Goal: Task Accomplishment & Management: Manage account settings

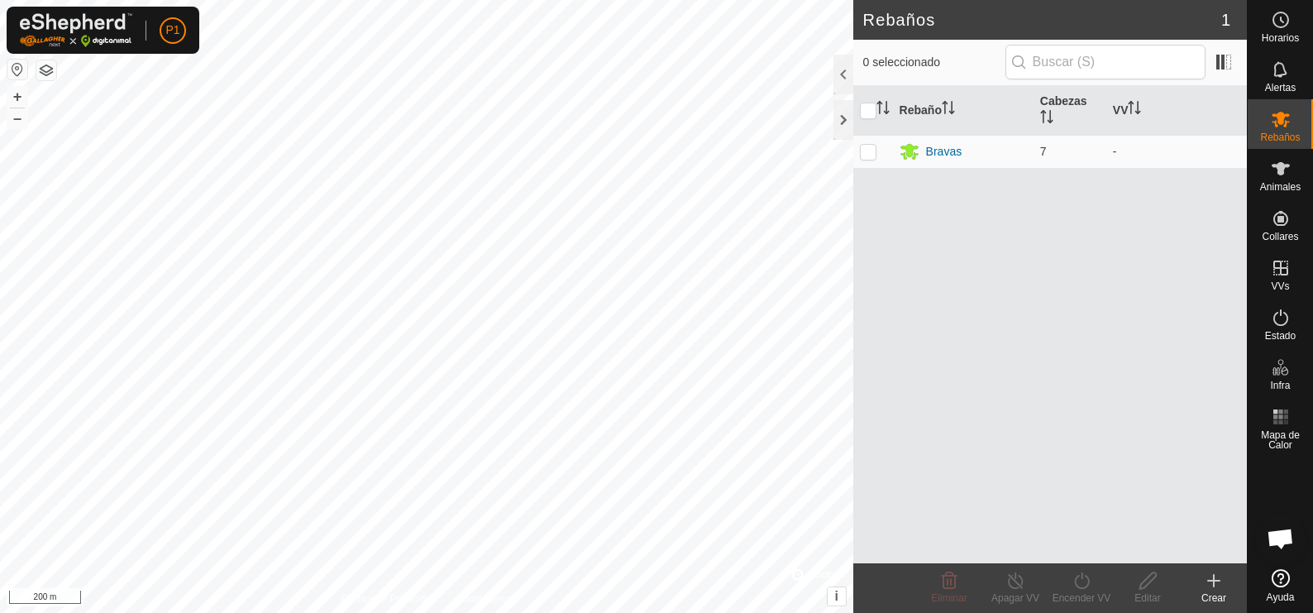
click at [519, 0] on html "P1 Horarios Alertas Rebaños Animales Collares VVs Estado Infra Mapa de Calor Ay…" at bounding box center [656, 306] width 1313 height 613
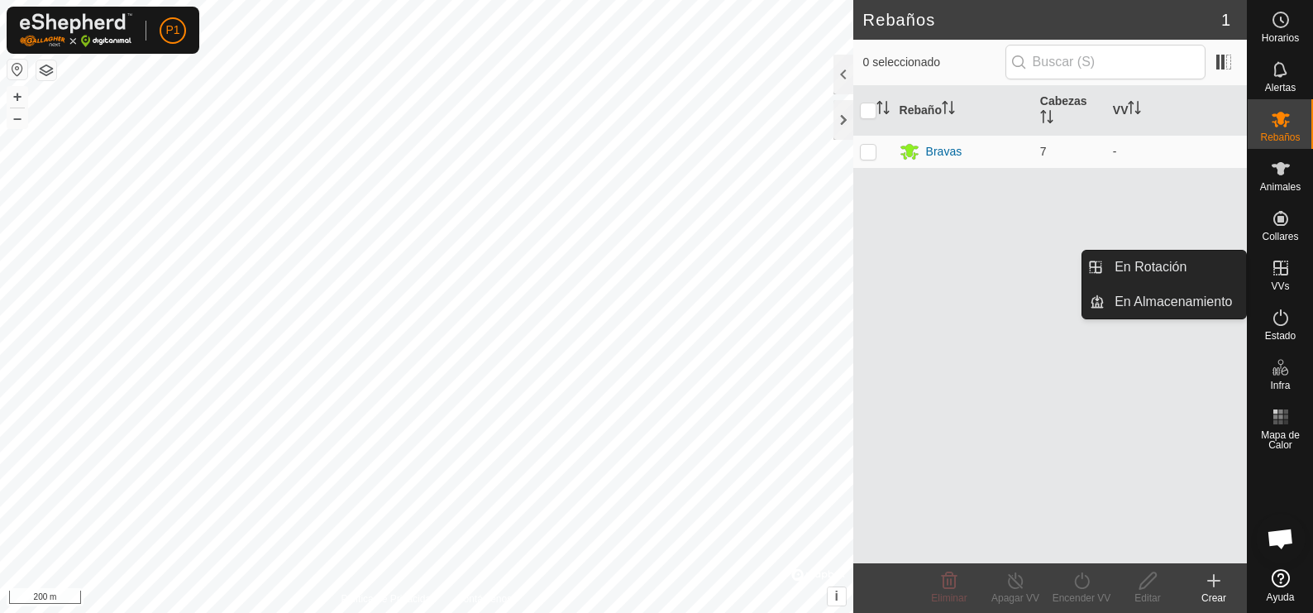
click at [1283, 275] on icon at bounding box center [1281, 267] width 15 height 15
click at [1154, 260] on link "En Rotación" at bounding box center [1175, 267] width 141 height 33
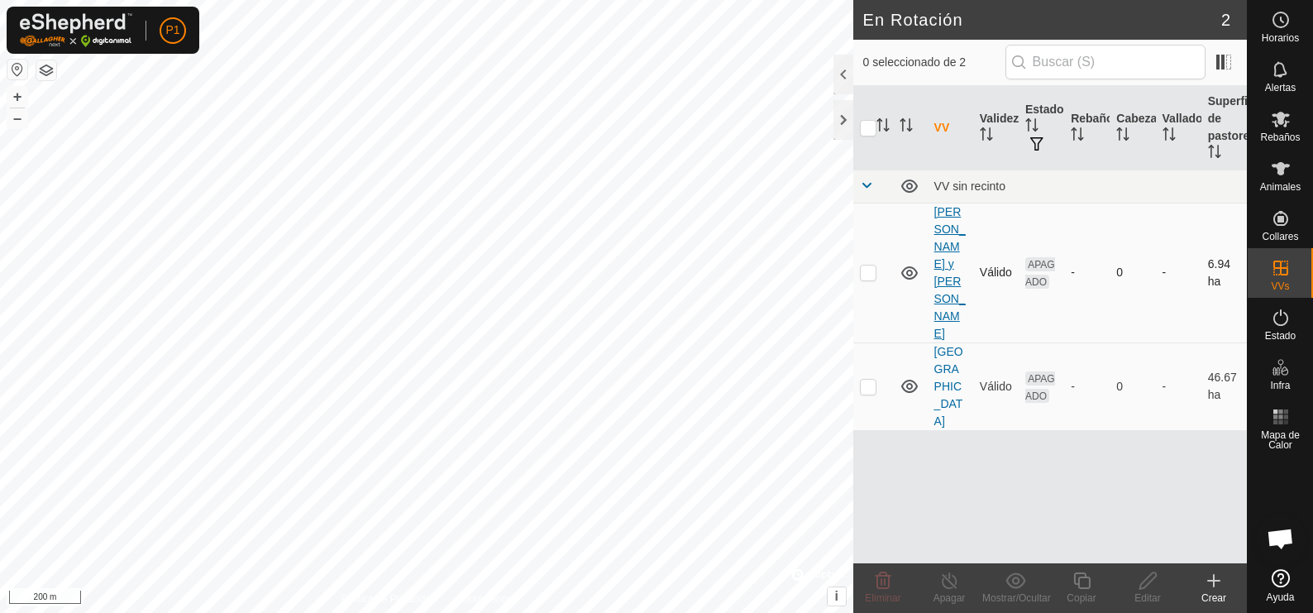
click at [953, 215] on link "[PERSON_NAME] y [PERSON_NAME]" at bounding box center [949, 272] width 31 height 135
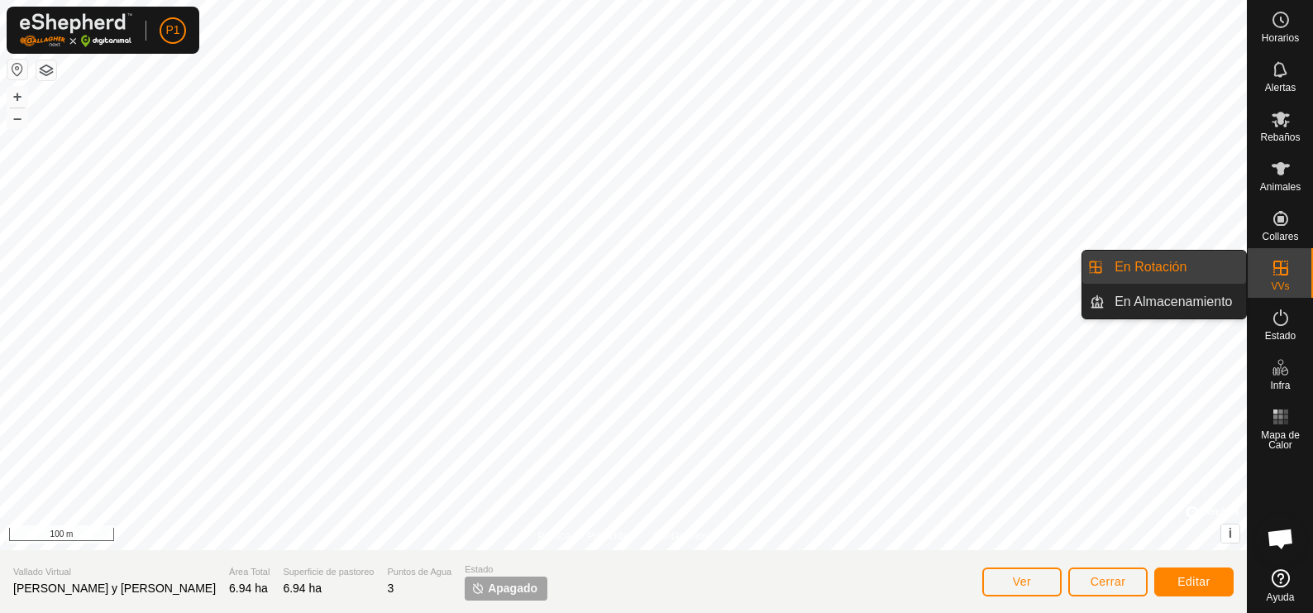
click at [1168, 271] on link "En Rotación" at bounding box center [1175, 267] width 141 height 33
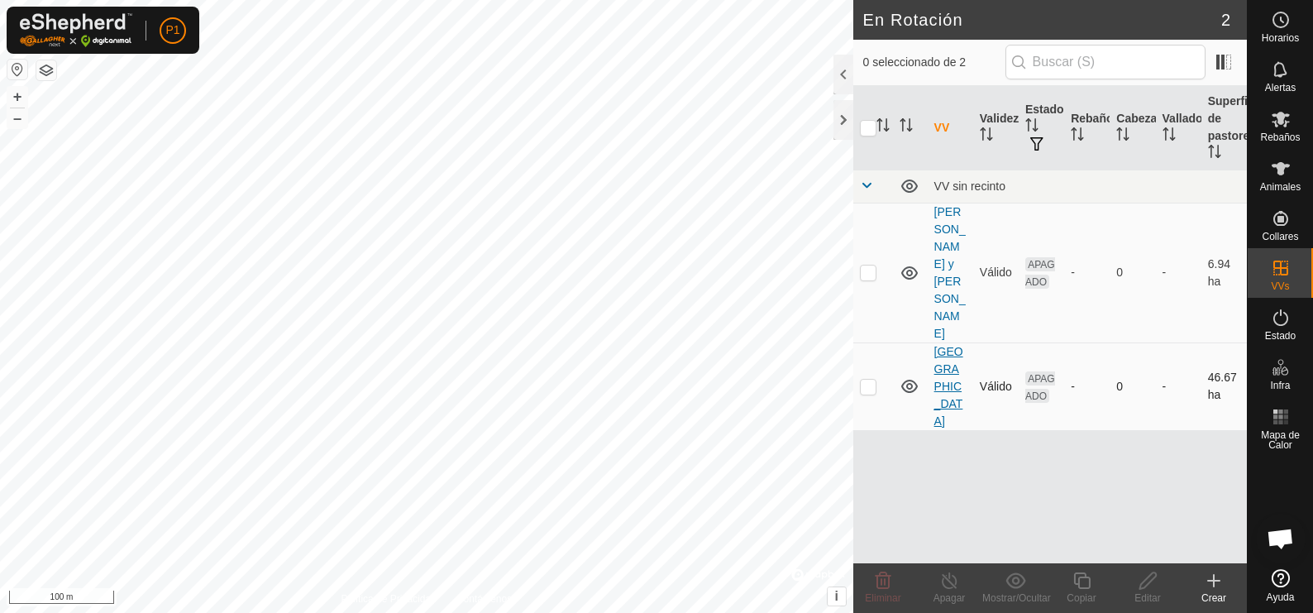
click at [945, 345] on link "[GEOGRAPHIC_DATA]" at bounding box center [948, 386] width 29 height 83
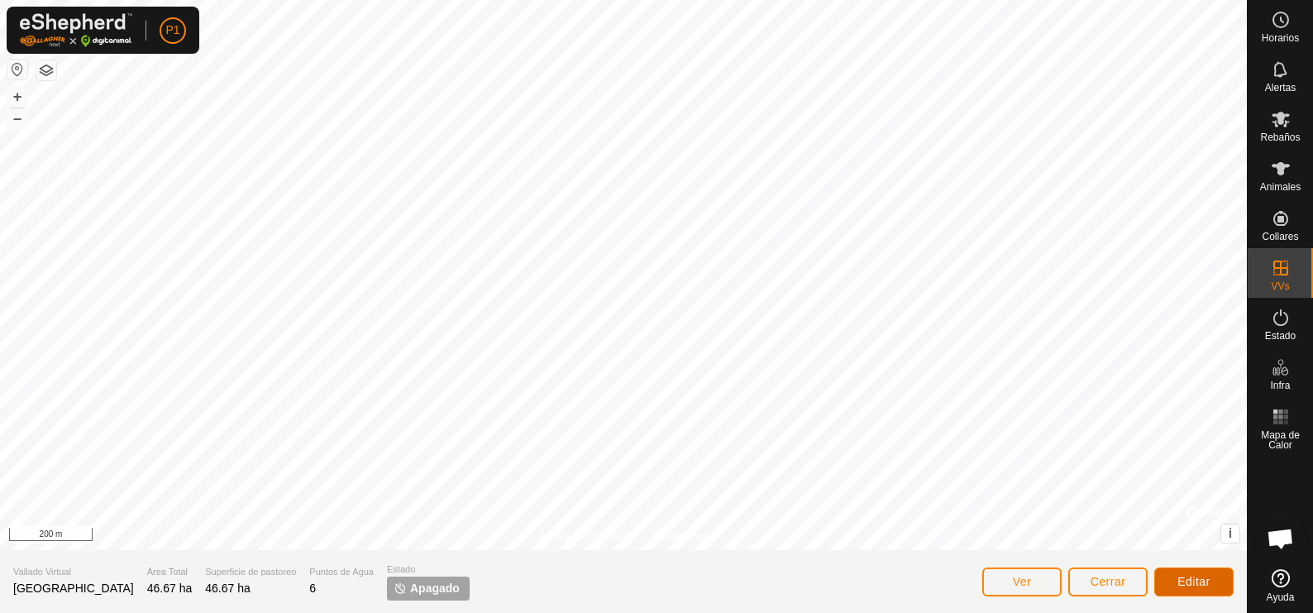
click at [1194, 580] on span "Editar" at bounding box center [1194, 581] width 33 height 13
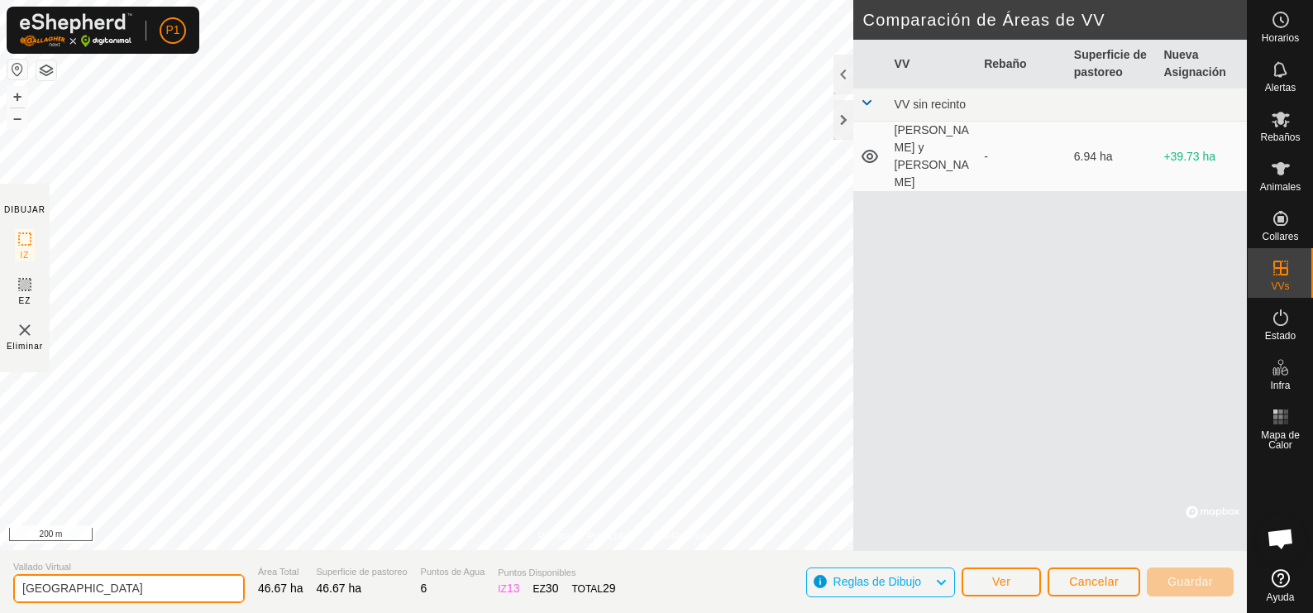
click at [121, 590] on input "[GEOGRAPHIC_DATA]" at bounding box center [129, 588] width 232 height 29
type input "S"
type input "m"
type input "MONTE ATRAS CORREDERO"
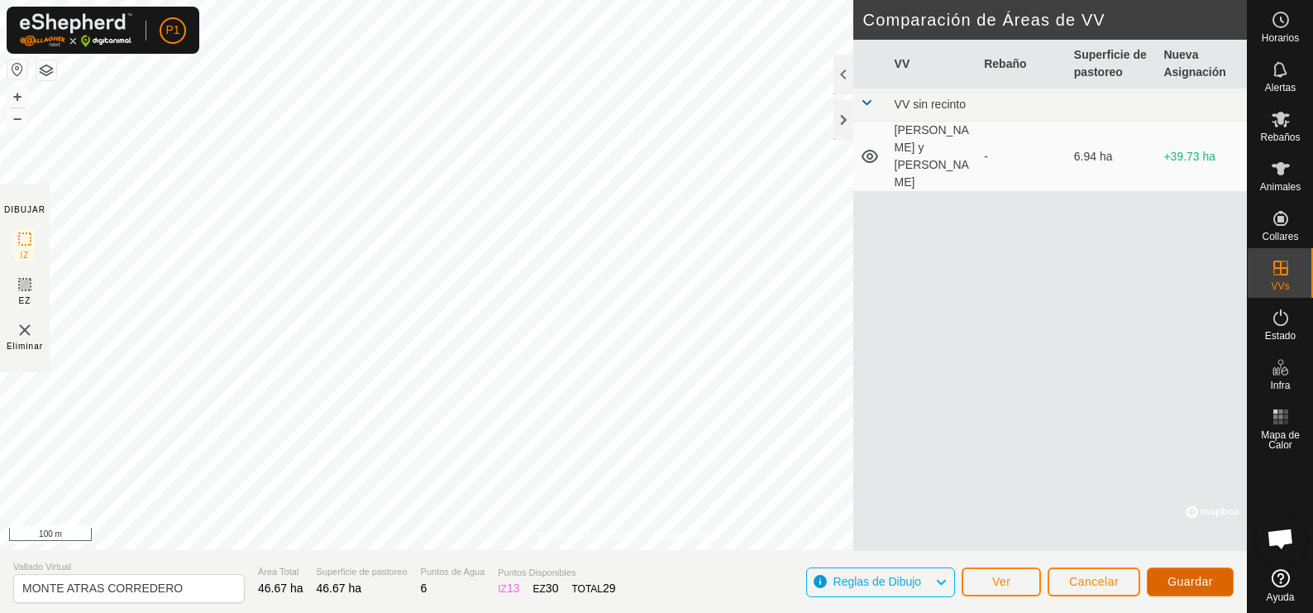
click at [1205, 581] on span "Guardar" at bounding box center [1190, 581] width 45 height 13
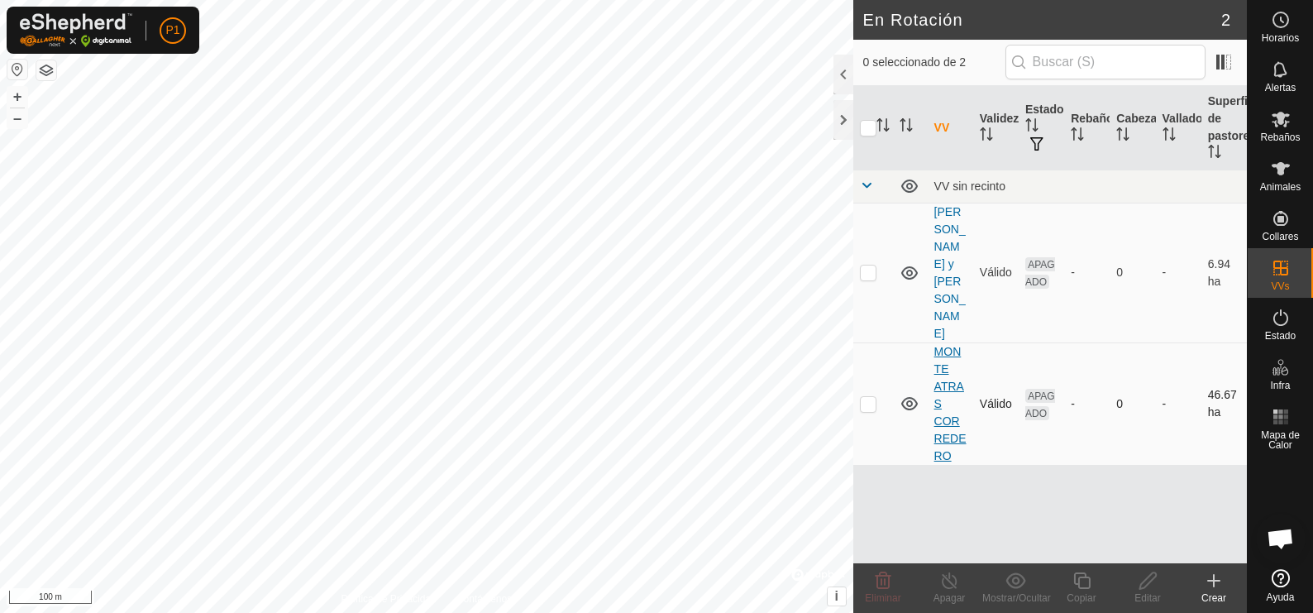
click at [949, 345] on link "MONTE ATRAS CORREDERO" at bounding box center [950, 403] width 32 height 117
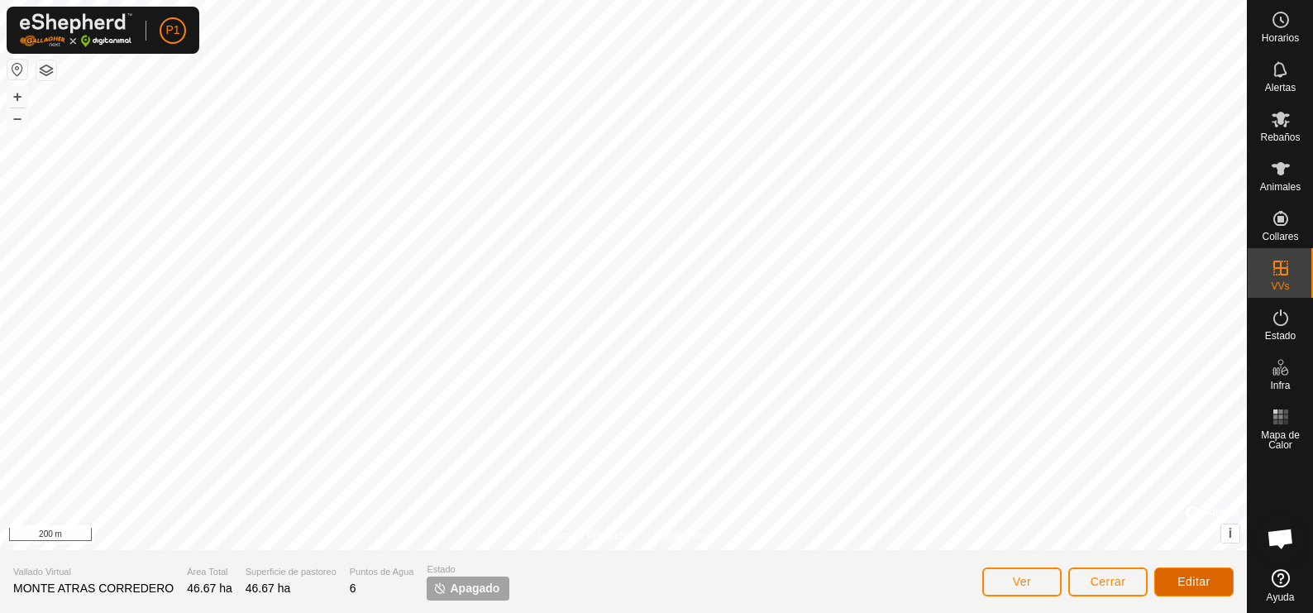
click at [1206, 581] on span "Editar" at bounding box center [1194, 581] width 33 height 13
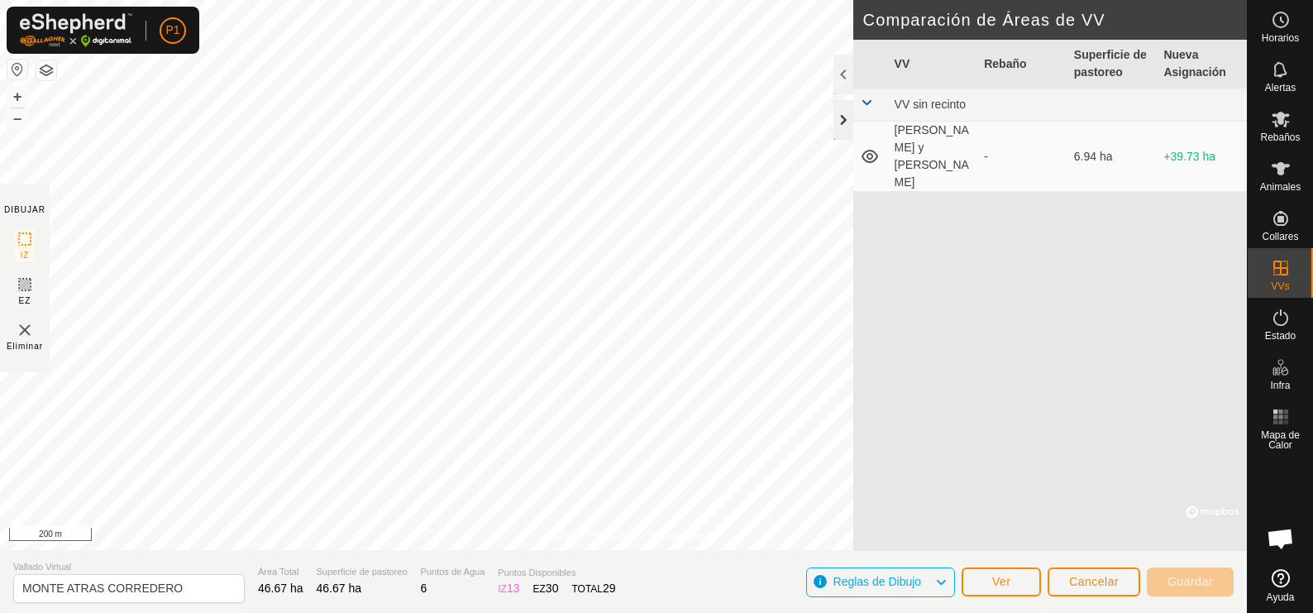
click at [849, 120] on div at bounding box center [844, 120] width 20 height 40
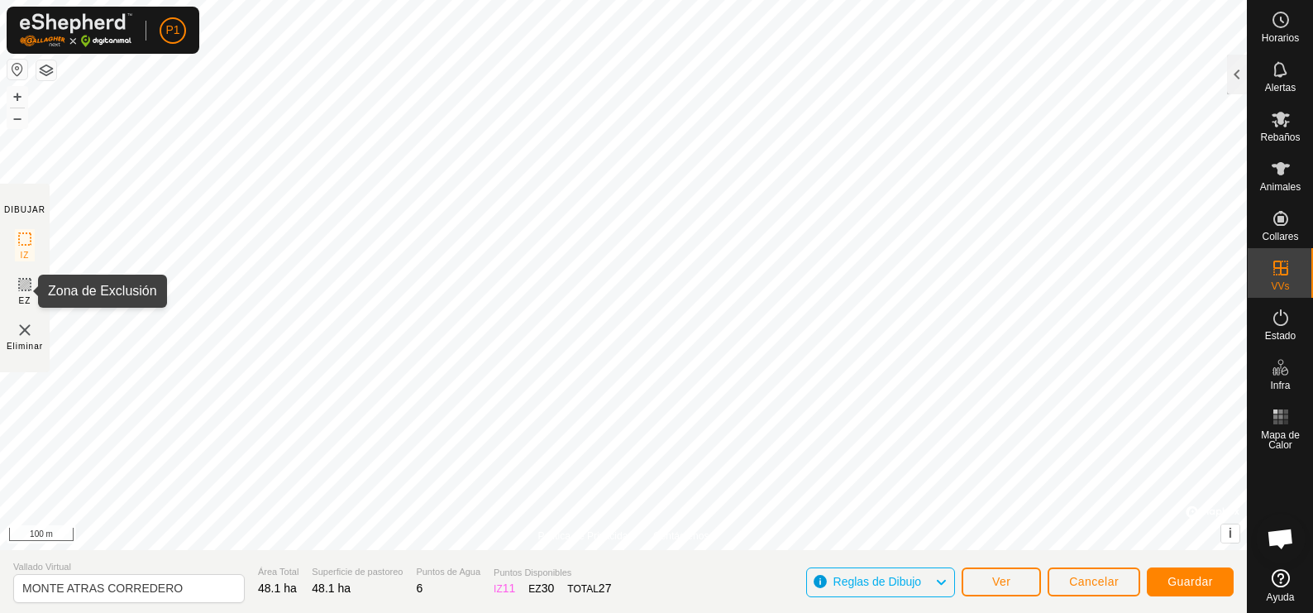
click at [21, 287] on icon at bounding box center [25, 285] width 20 height 20
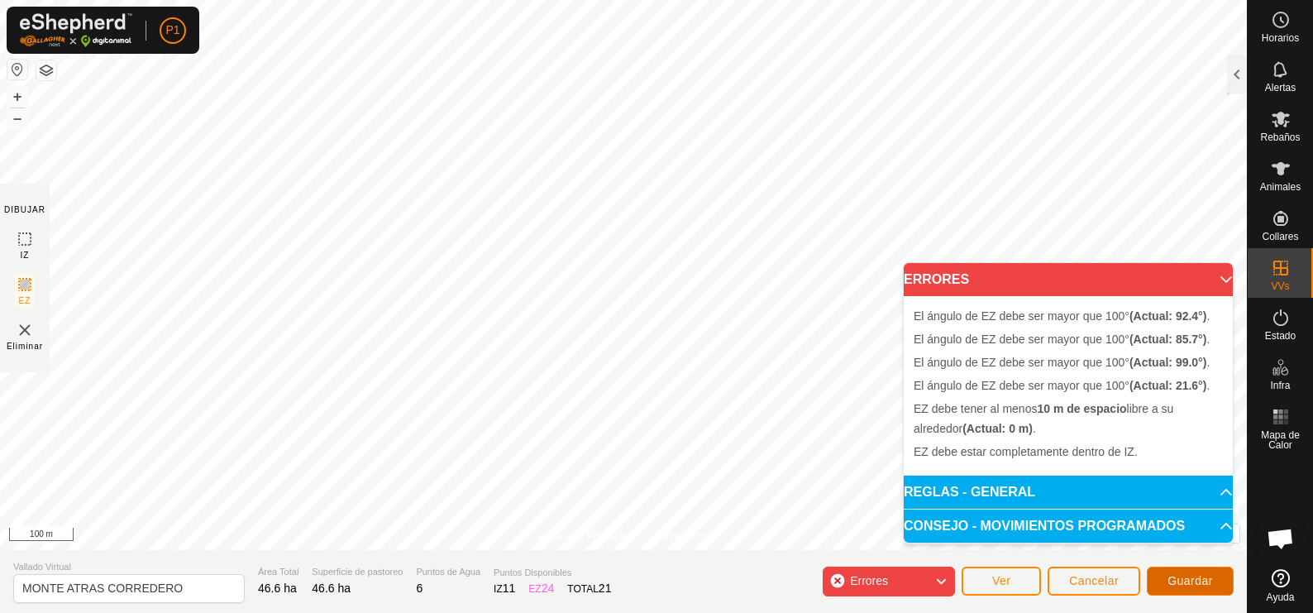
click at [1170, 572] on button "Guardar" at bounding box center [1190, 580] width 87 height 29
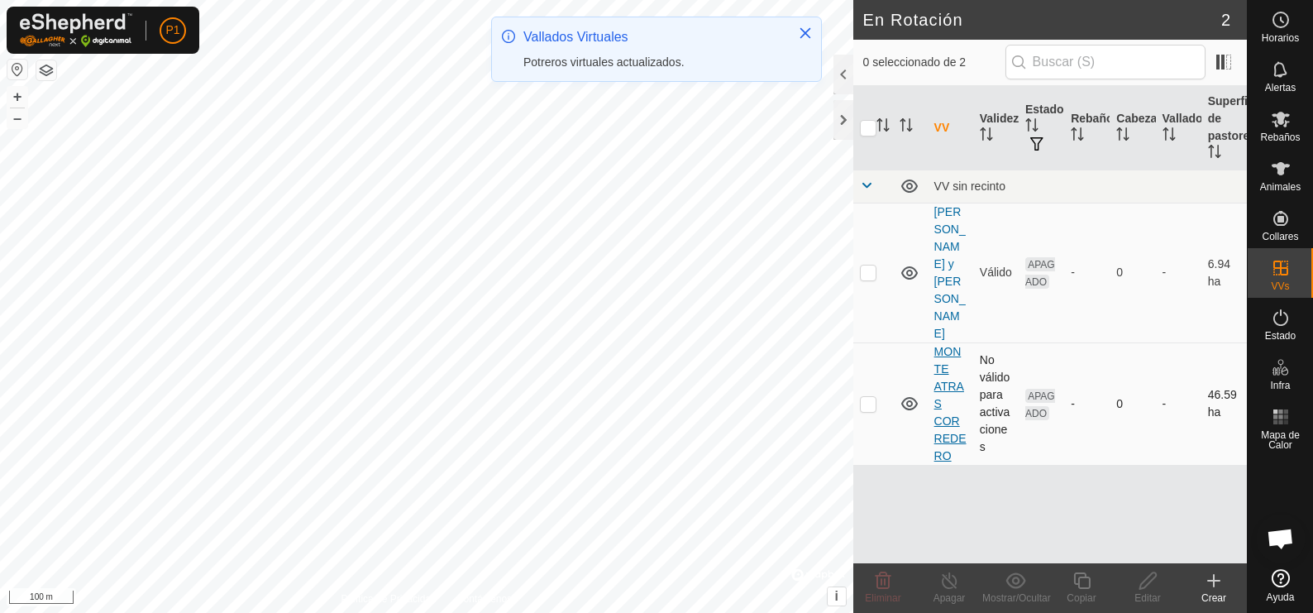
click at [948, 345] on link "MONTE ATRAS CORREDERO" at bounding box center [950, 403] width 32 height 117
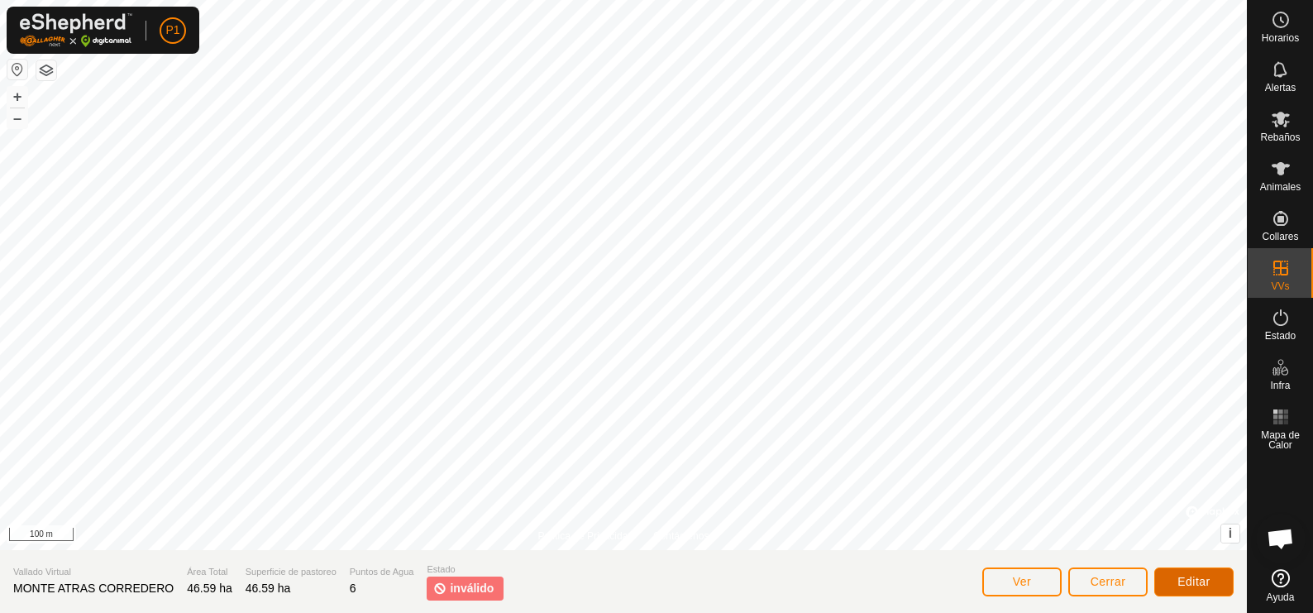
click at [1209, 576] on span "Editar" at bounding box center [1194, 581] width 33 height 13
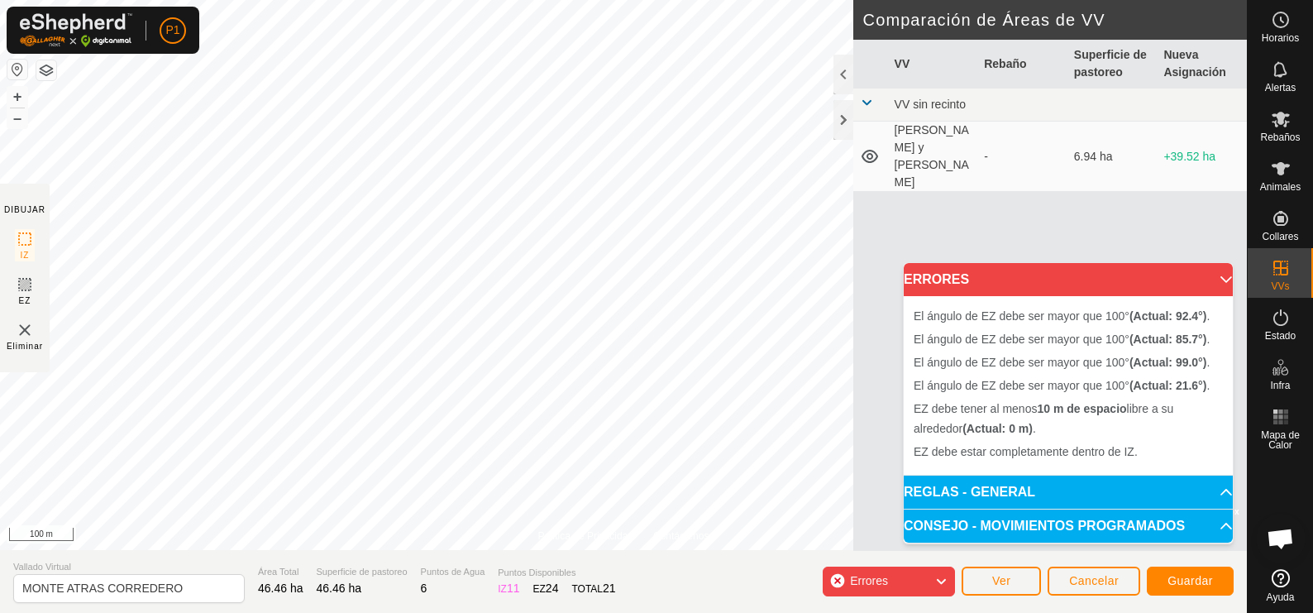
click at [23, 328] on img at bounding box center [25, 330] width 20 height 20
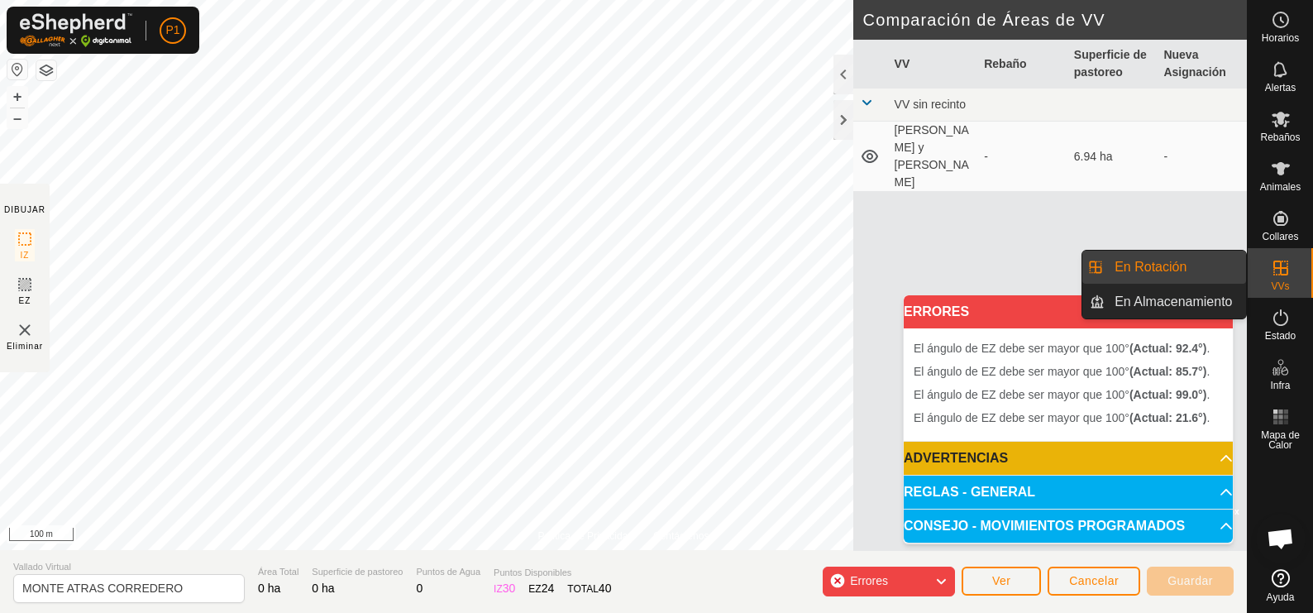
click at [1286, 270] on icon at bounding box center [1281, 268] width 20 height 20
click at [1203, 265] on link "En Rotación" at bounding box center [1175, 267] width 141 height 33
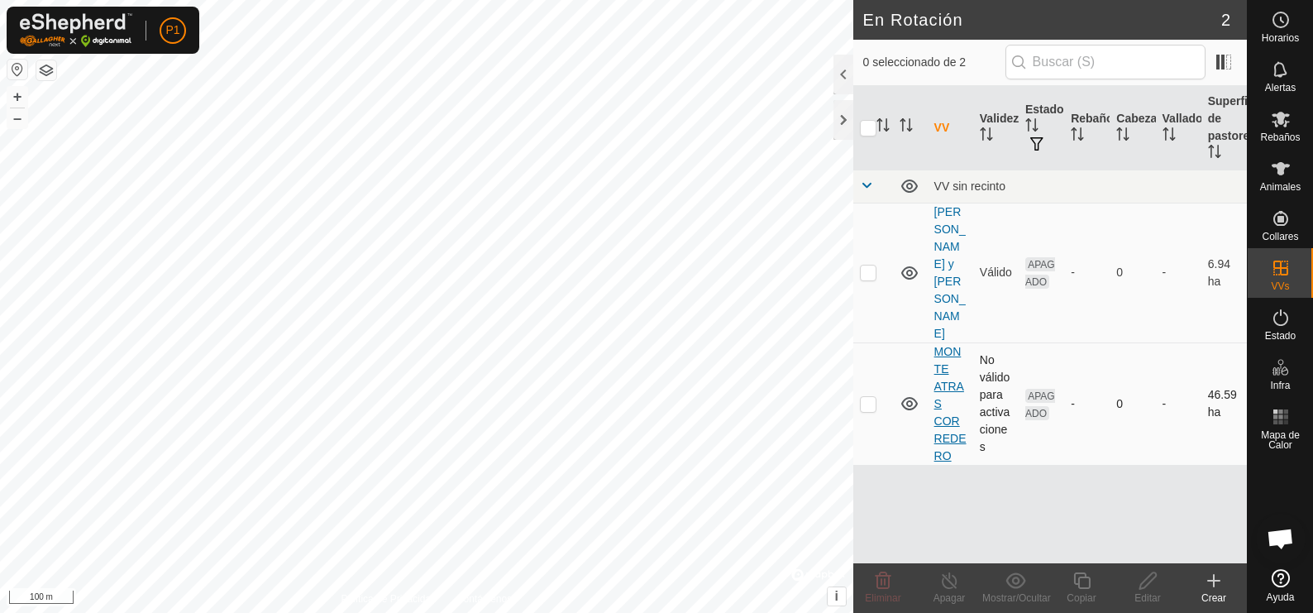
click at [949, 345] on link "MONTE ATRAS CORREDERO" at bounding box center [950, 403] width 32 height 117
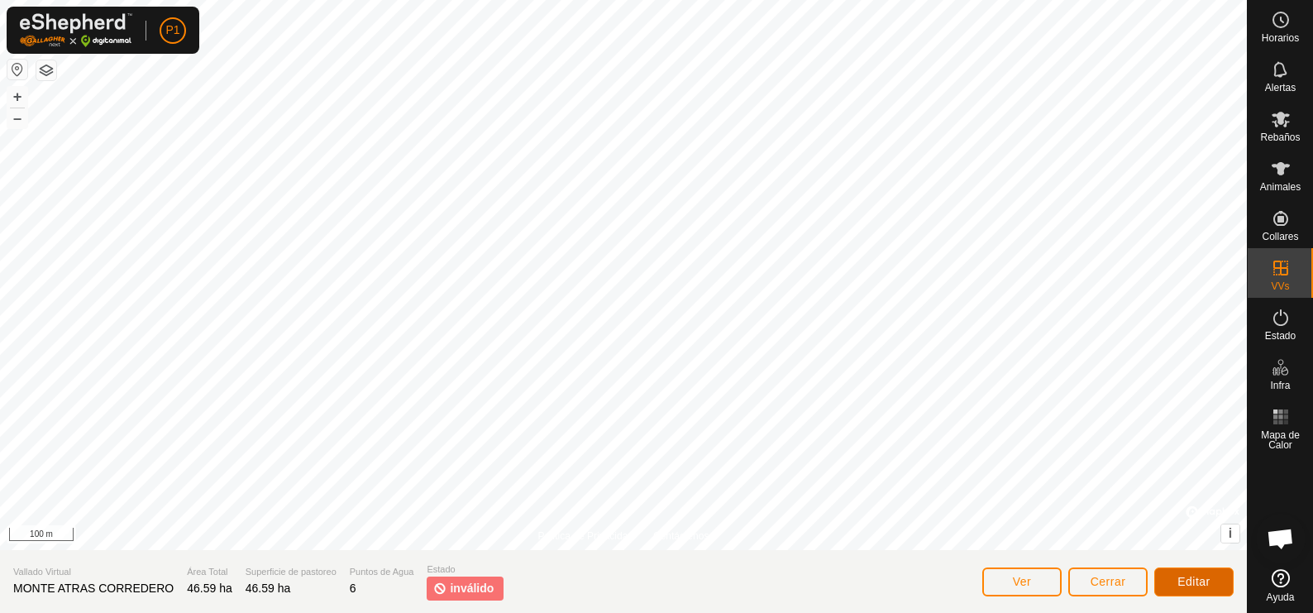
click at [1201, 577] on span "Editar" at bounding box center [1194, 581] width 33 height 13
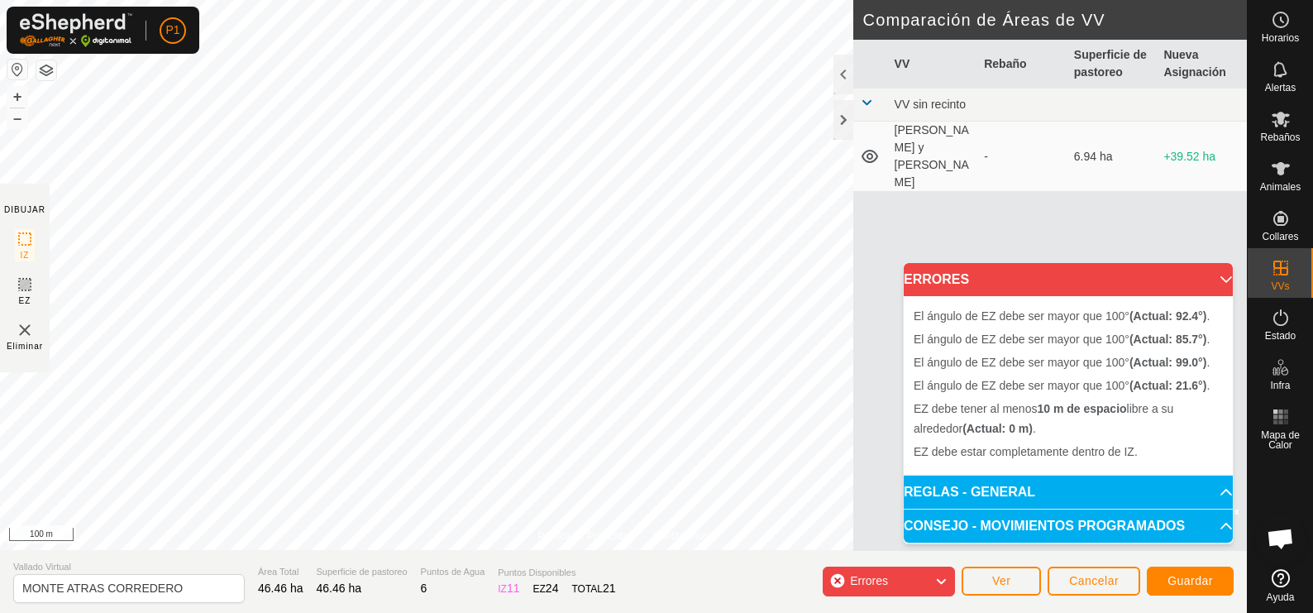
click at [938, 575] on icon at bounding box center [940, 582] width 13 height 22
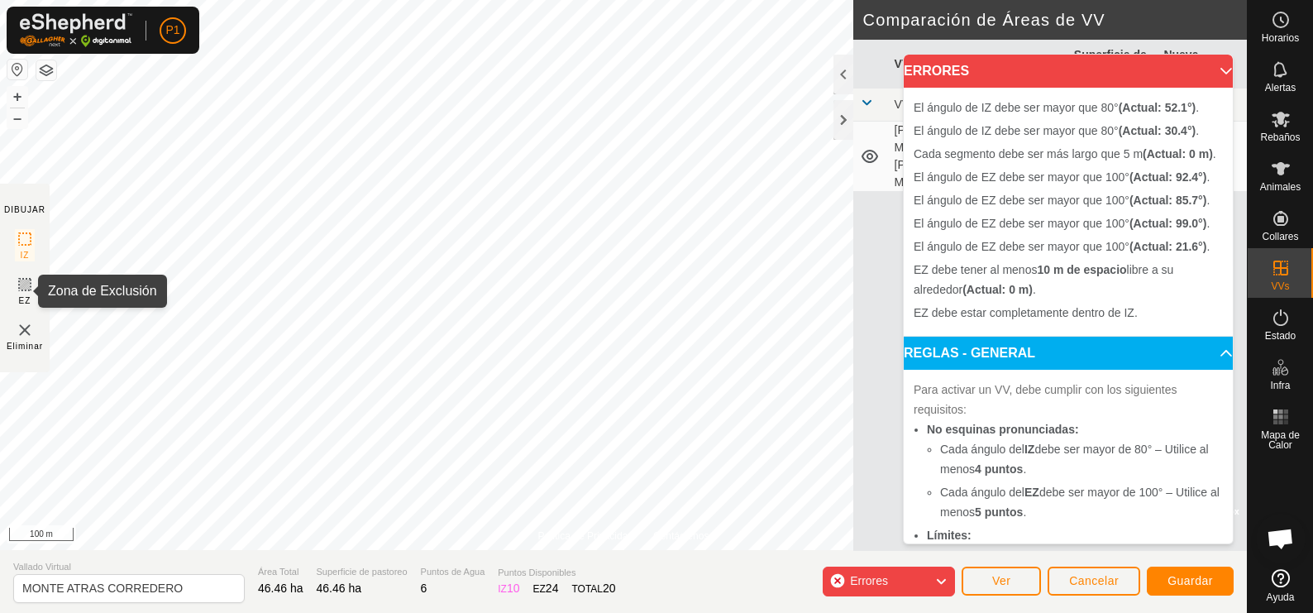
click at [24, 291] on icon at bounding box center [25, 285] width 20 height 20
click at [24, 332] on img at bounding box center [25, 330] width 20 height 20
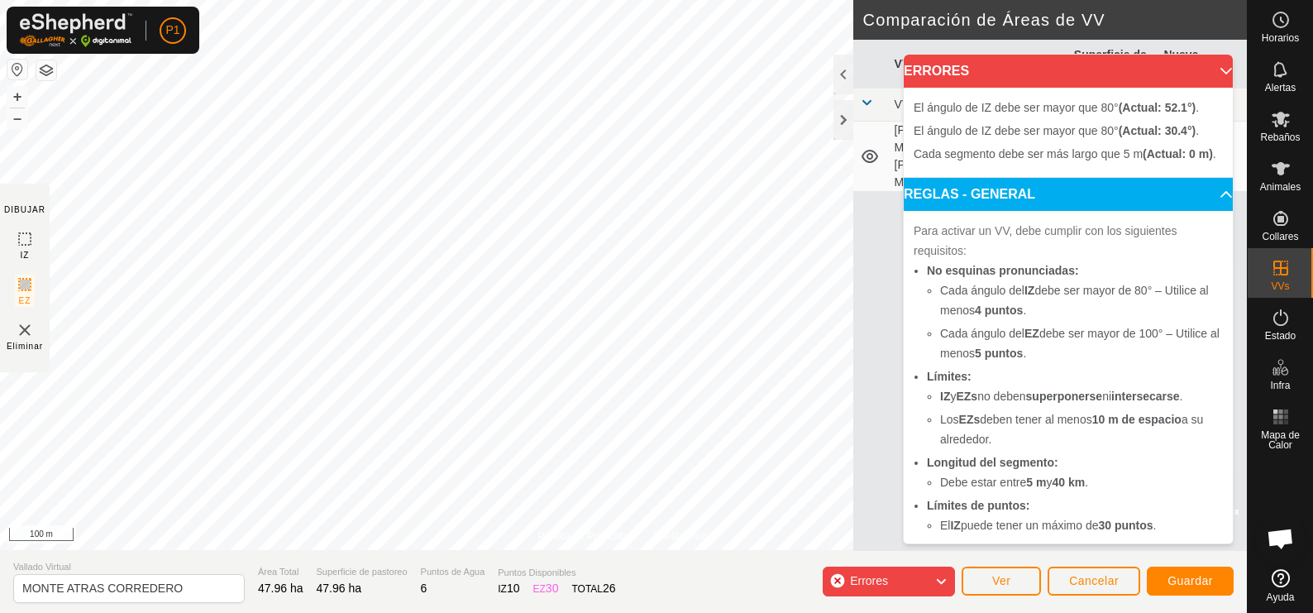
click at [1195, 71] on p-accordion-header "ERRORES" at bounding box center [1068, 71] width 329 height 33
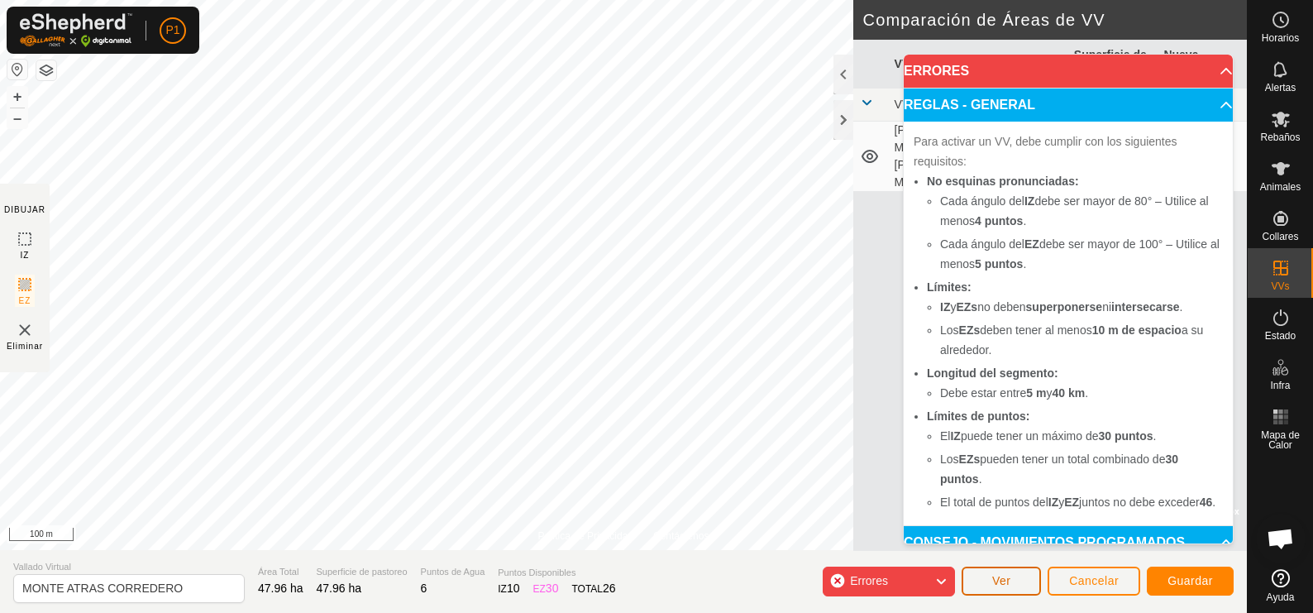
click at [988, 578] on button "Ver" at bounding box center [1001, 580] width 79 height 29
click at [25, 331] on img at bounding box center [25, 330] width 20 height 20
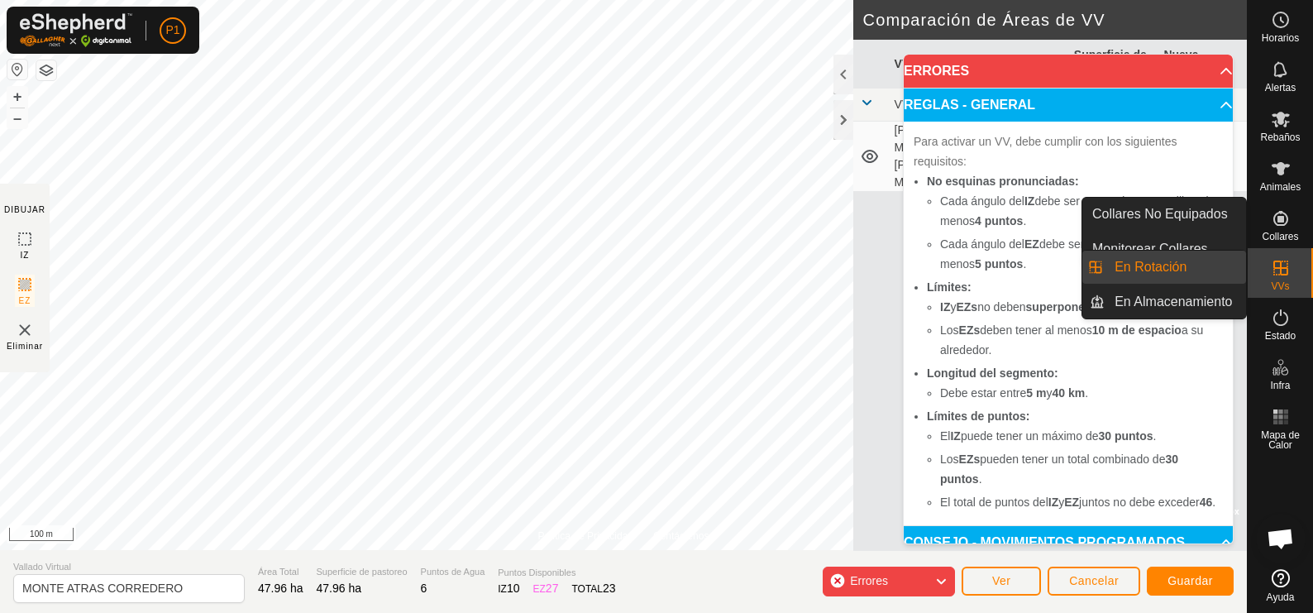
click at [1283, 275] on icon at bounding box center [1281, 267] width 15 height 15
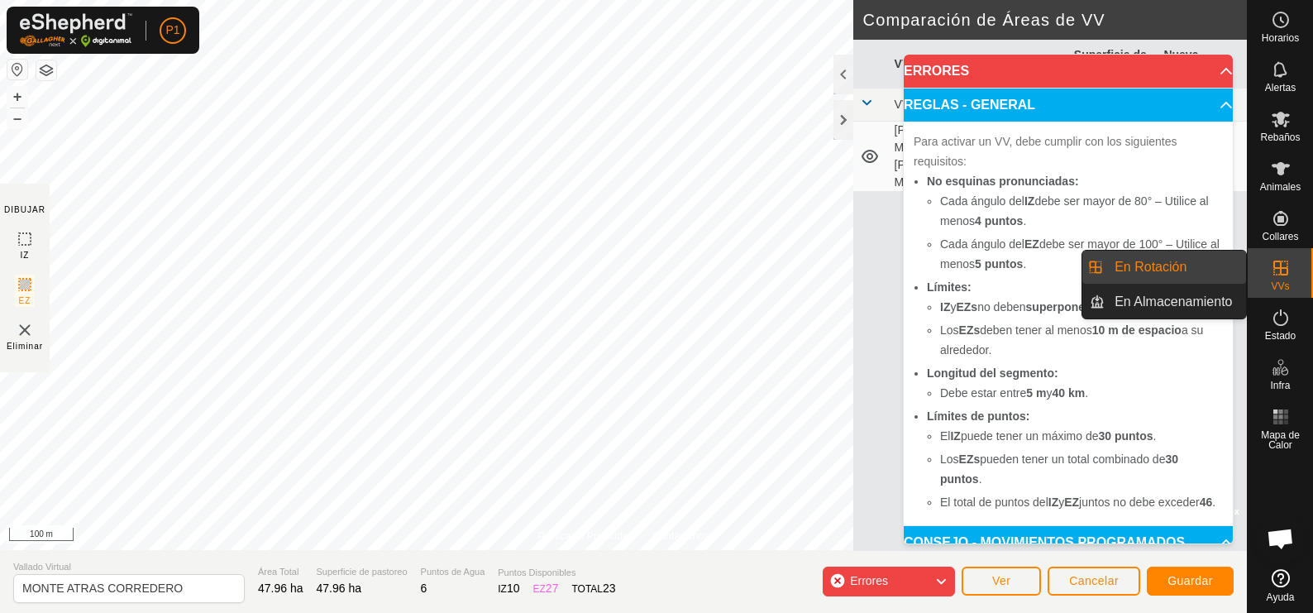
click at [1192, 265] on link "En Rotación" at bounding box center [1175, 267] width 141 height 33
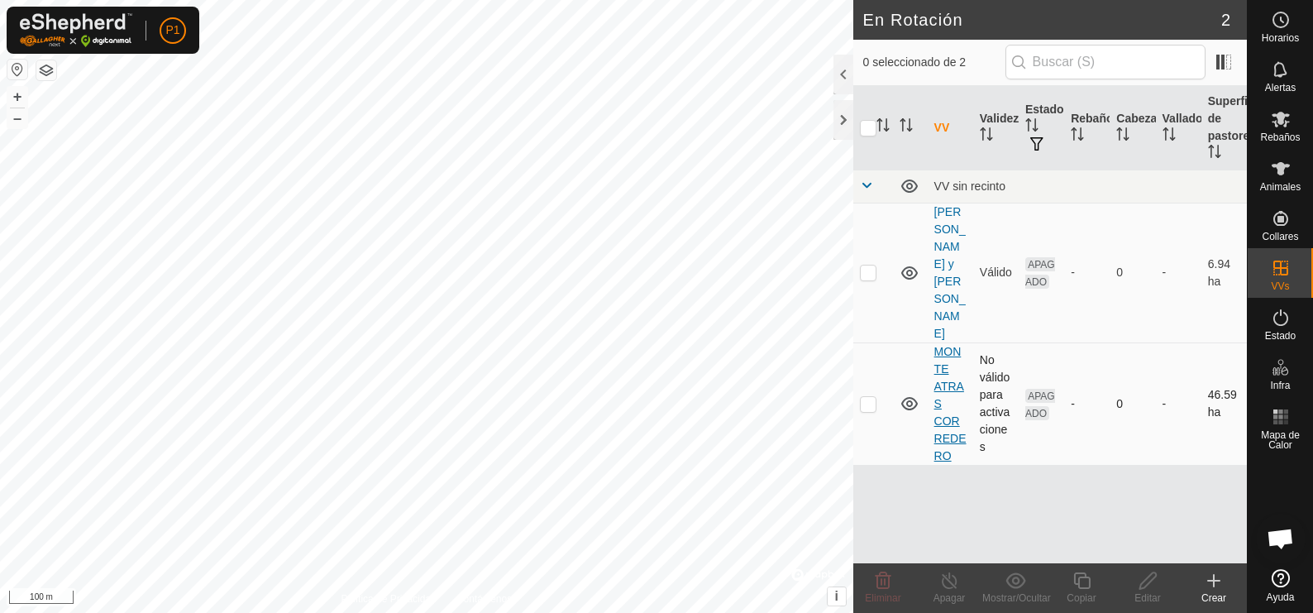
click at [945, 345] on link "MONTE ATRAS CORREDERO" at bounding box center [950, 403] width 32 height 117
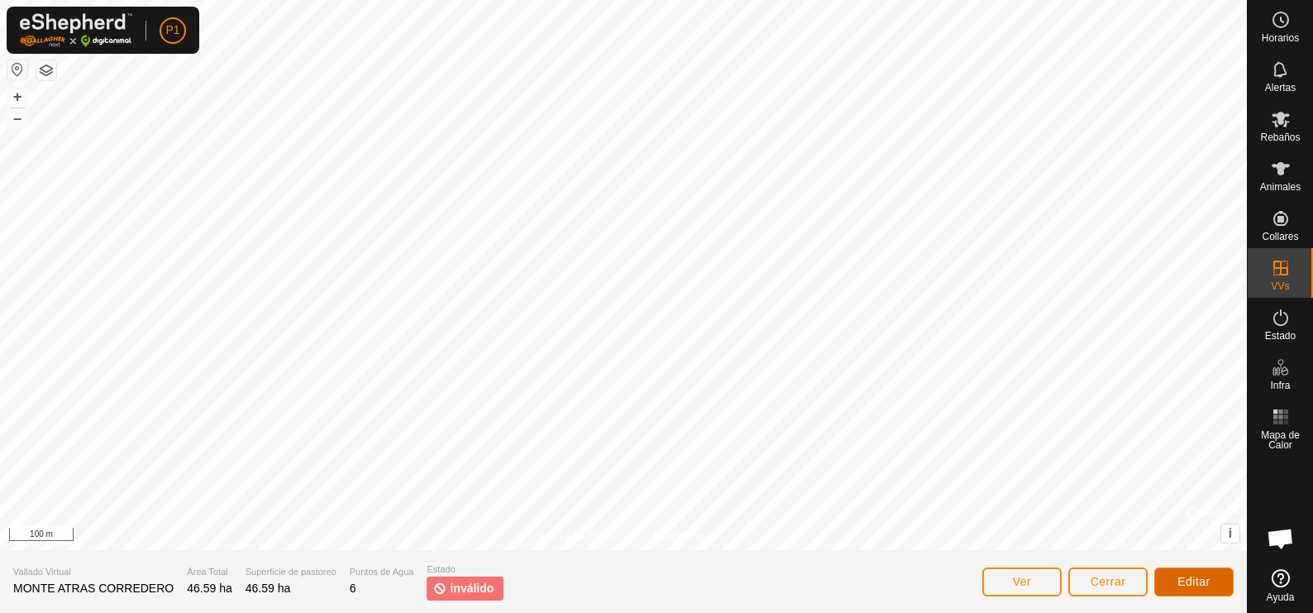
click at [1200, 574] on button "Editar" at bounding box center [1193, 581] width 79 height 29
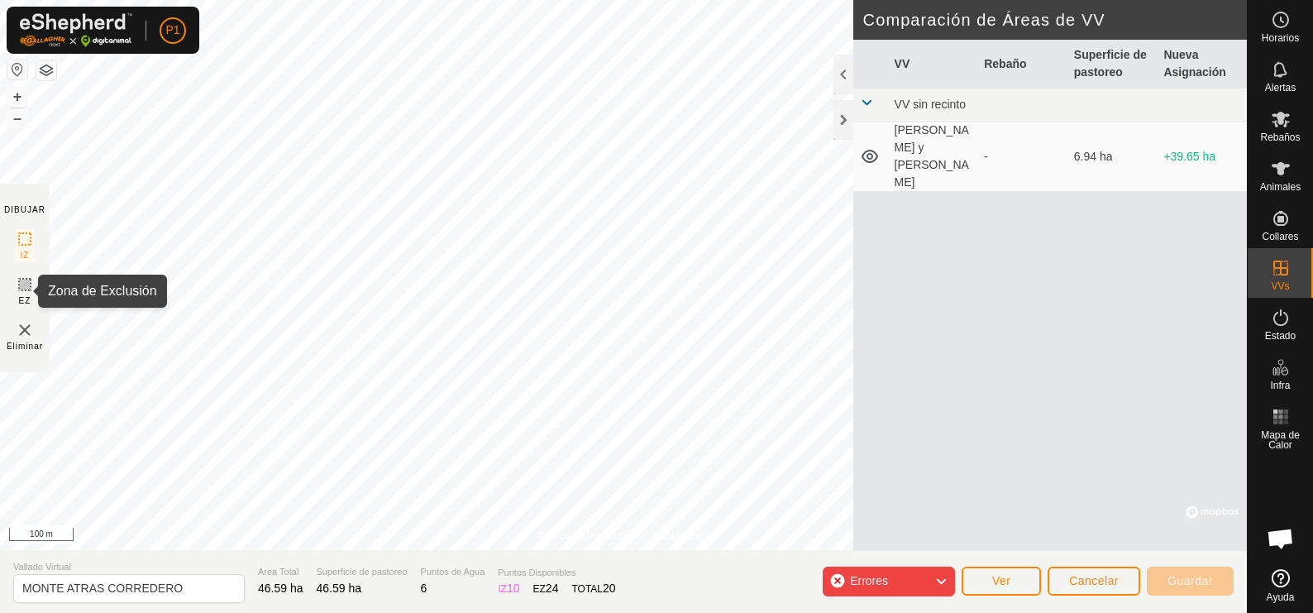
click at [21, 280] on icon at bounding box center [25, 285] width 20 height 20
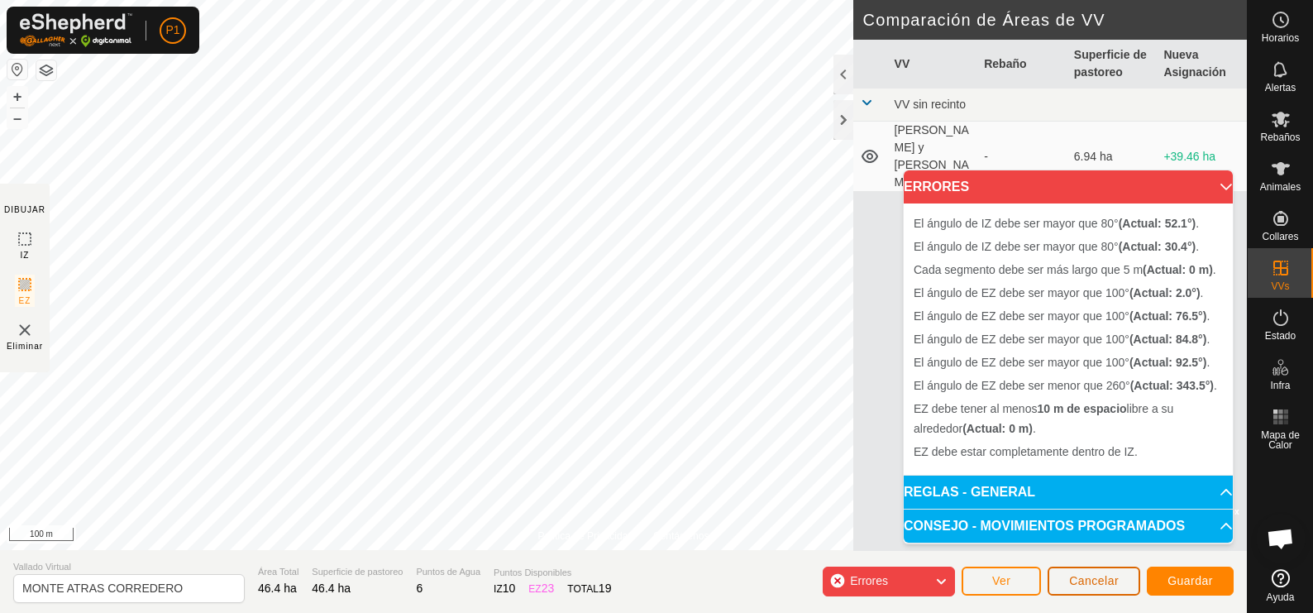
click at [1089, 579] on span "Cancelar" at bounding box center [1094, 580] width 50 height 13
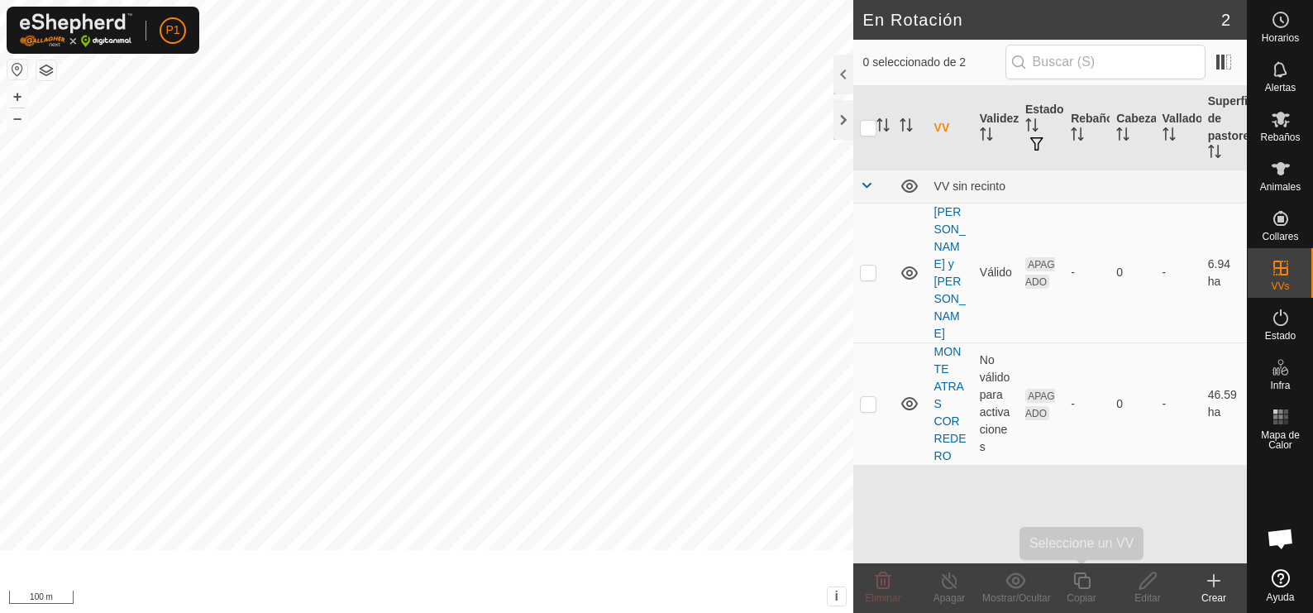
click at [1090, 576] on icon at bounding box center [1082, 581] width 21 height 20
click at [941, 345] on link "MONTE ATRAS CORREDERO" at bounding box center [950, 403] width 32 height 117
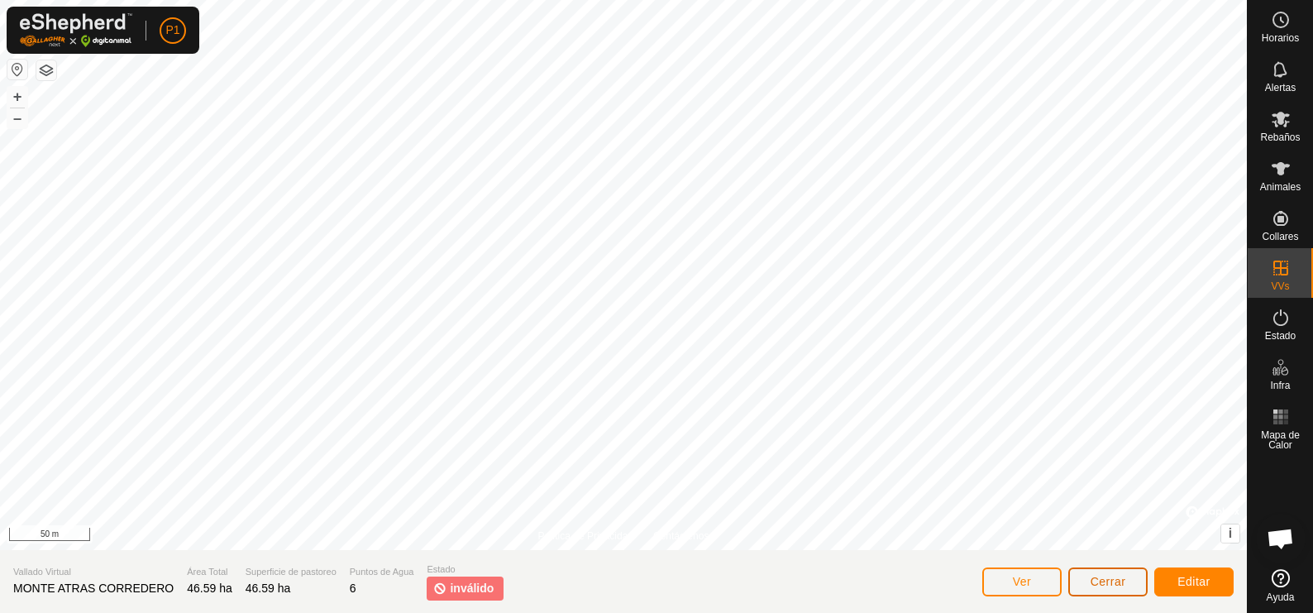
click at [1108, 580] on span "Cerrar" at bounding box center [1109, 581] width 36 height 13
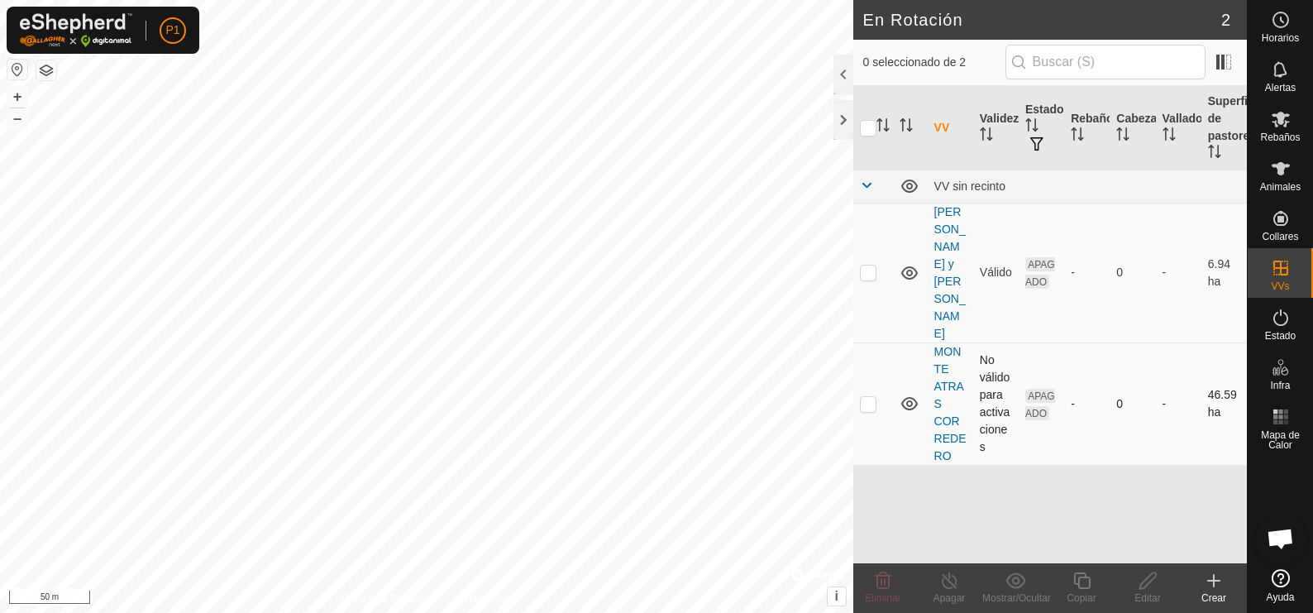
click at [940, 342] on td "MONTE ATRAS CORREDERO" at bounding box center [950, 403] width 45 height 122
click at [943, 345] on link "MONTE ATRAS CORREDERO" at bounding box center [950, 403] width 32 height 117
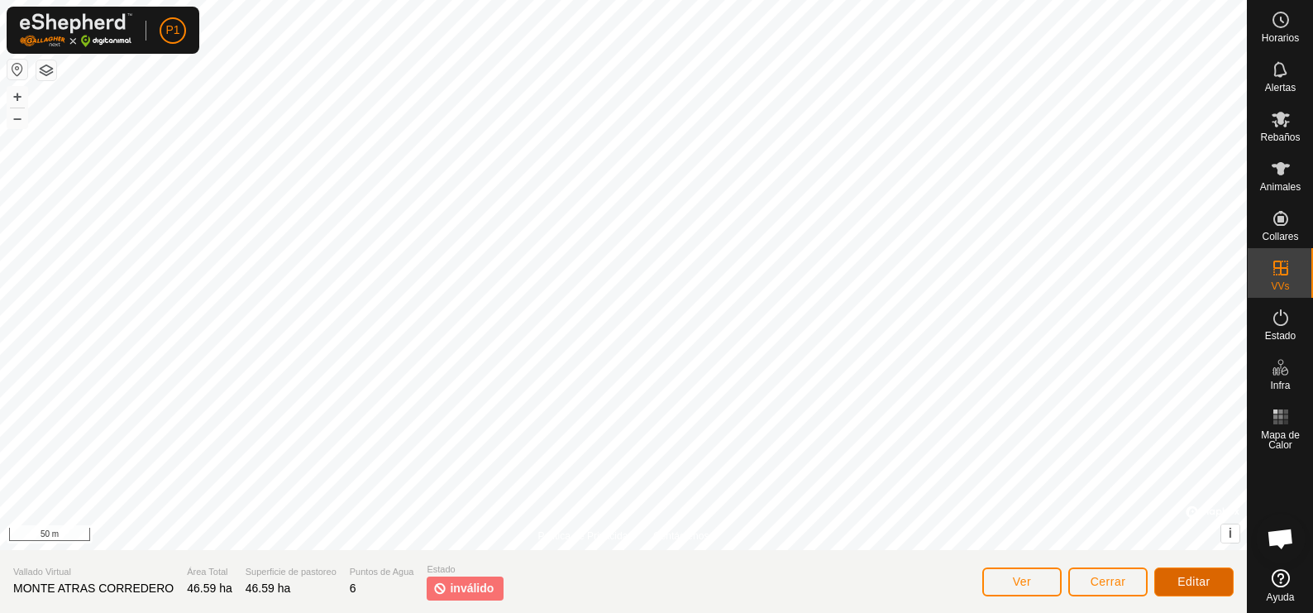
click at [1188, 581] on span "Editar" at bounding box center [1194, 581] width 33 height 13
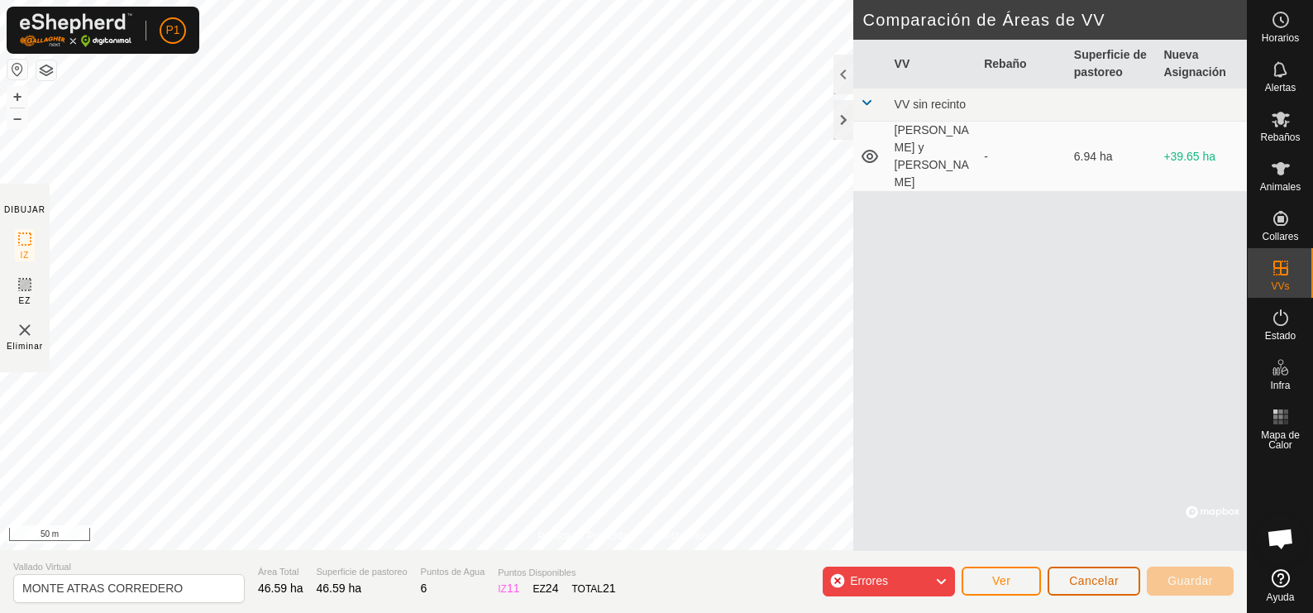
click at [1097, 582] on span "Cancelar" at bounding box center [1094, 580] width 50 height 13
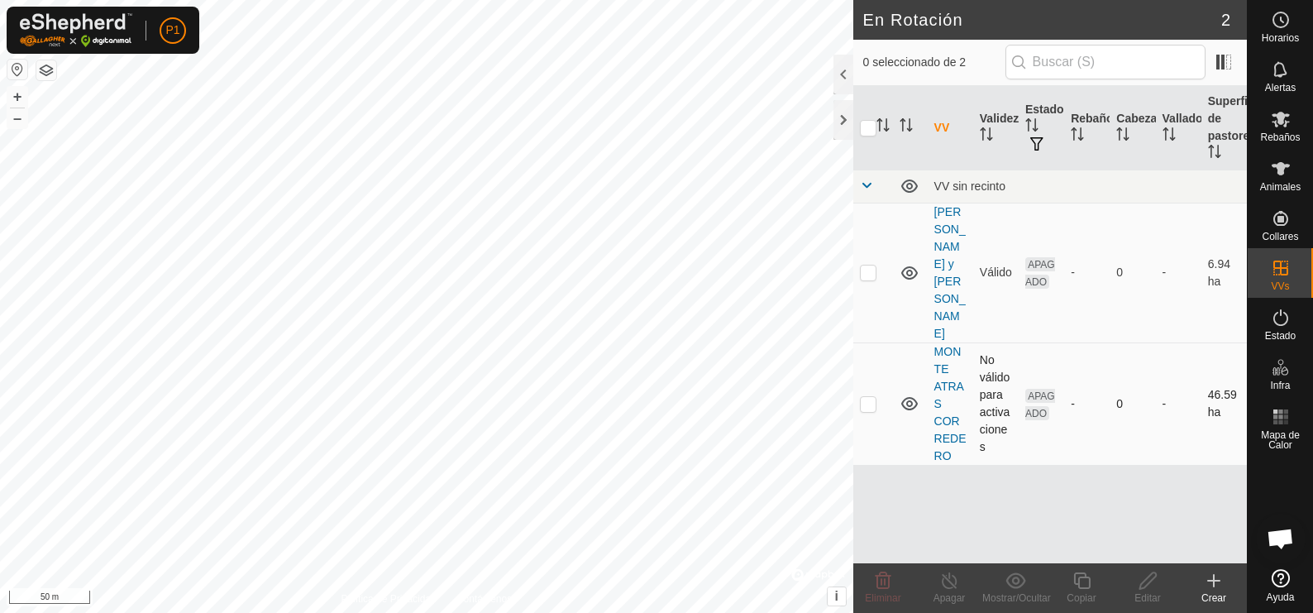
click at [910, 394] on icon at bounding box center [910, 404] width 20 height 20
click at [947, 345] on link "MONTE ATRAS CORREDERO" at bounding box center [950, 403] width 32 height 117
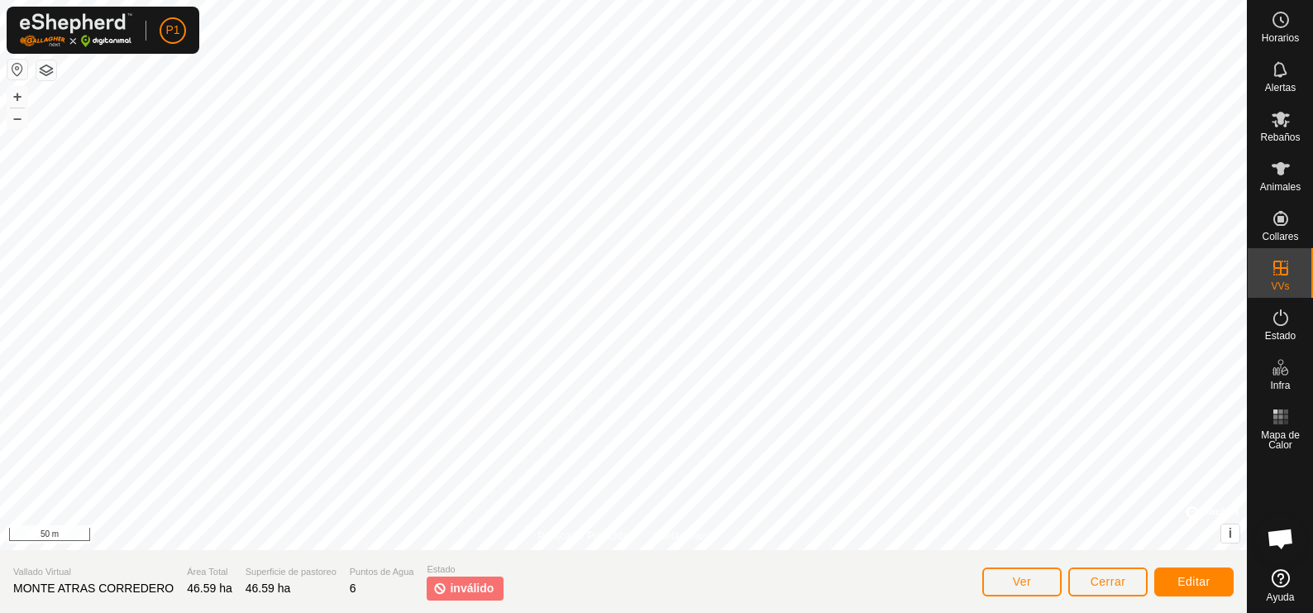
click at [461, 590] on span "inválido" at bounding box center [472, 588] width 44 height 17
click at [1189, 576] on span "Editar" at bounding box center [1194, 581] width 33 height 13
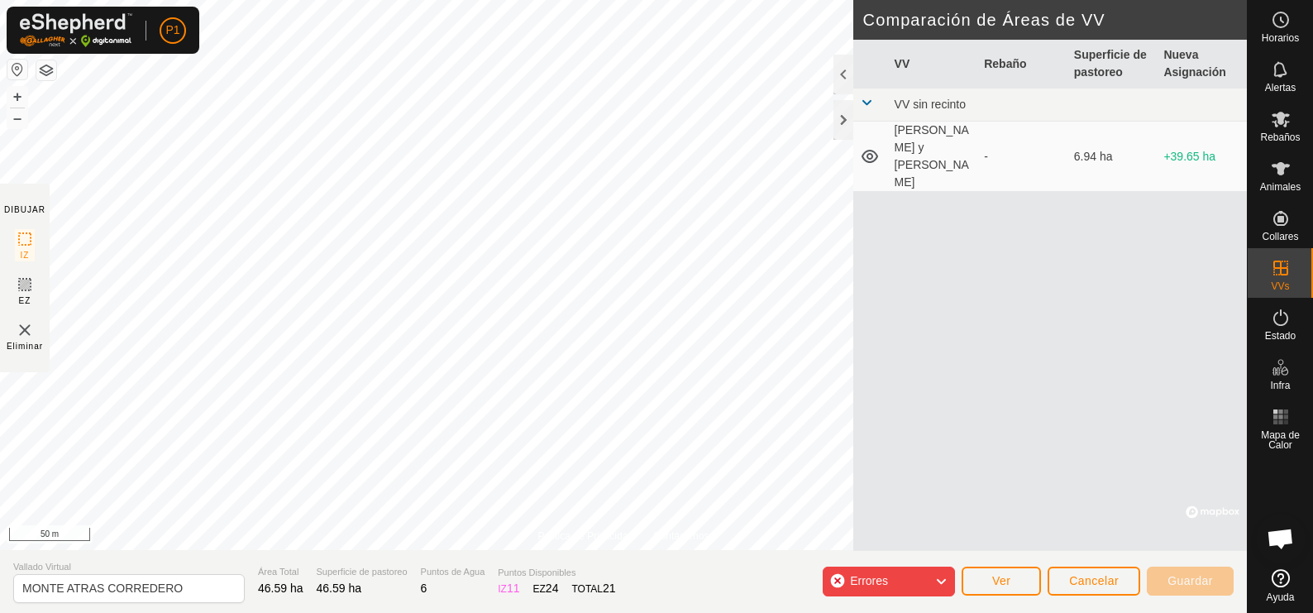
click at [853, 580] on span "Errores" at bounding box center [869, 580] width 38 height 13
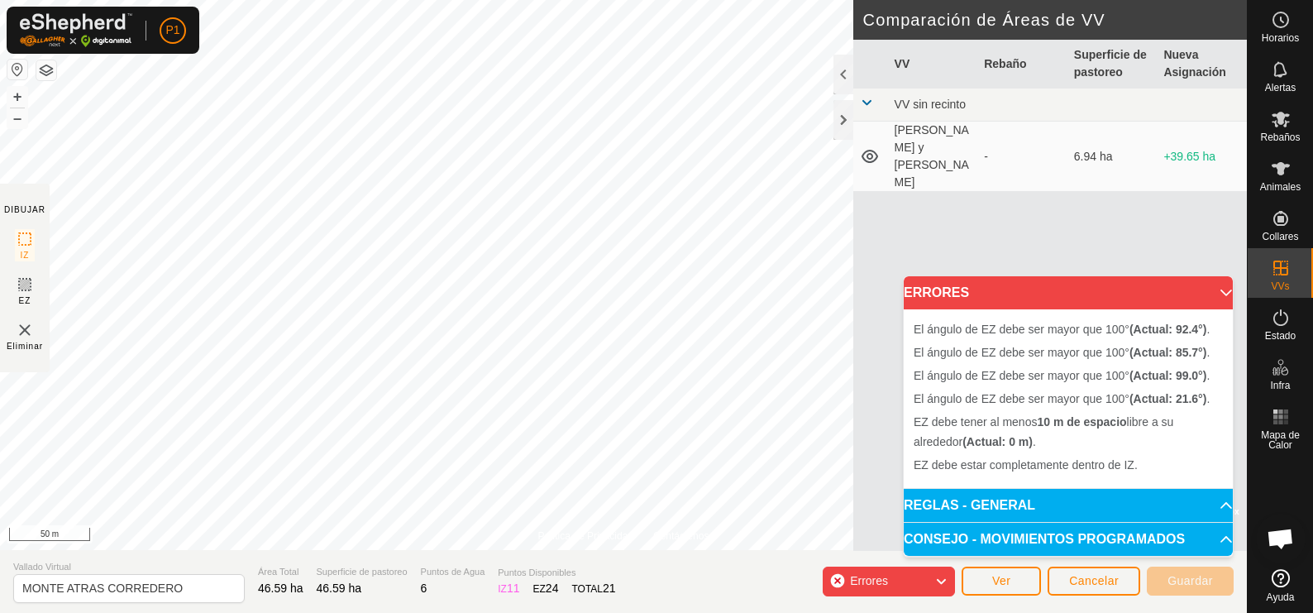
click at [919, 574] on div "Errores" at bounding box center [889, 581] width 132 height 30
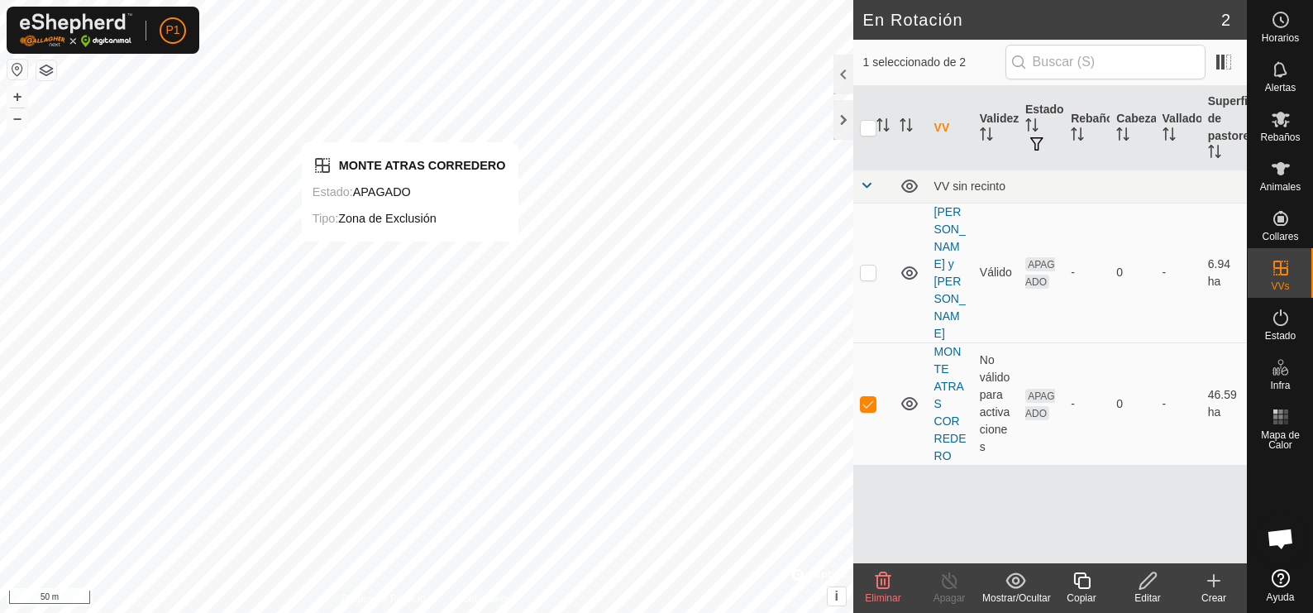
checkbox input "false"
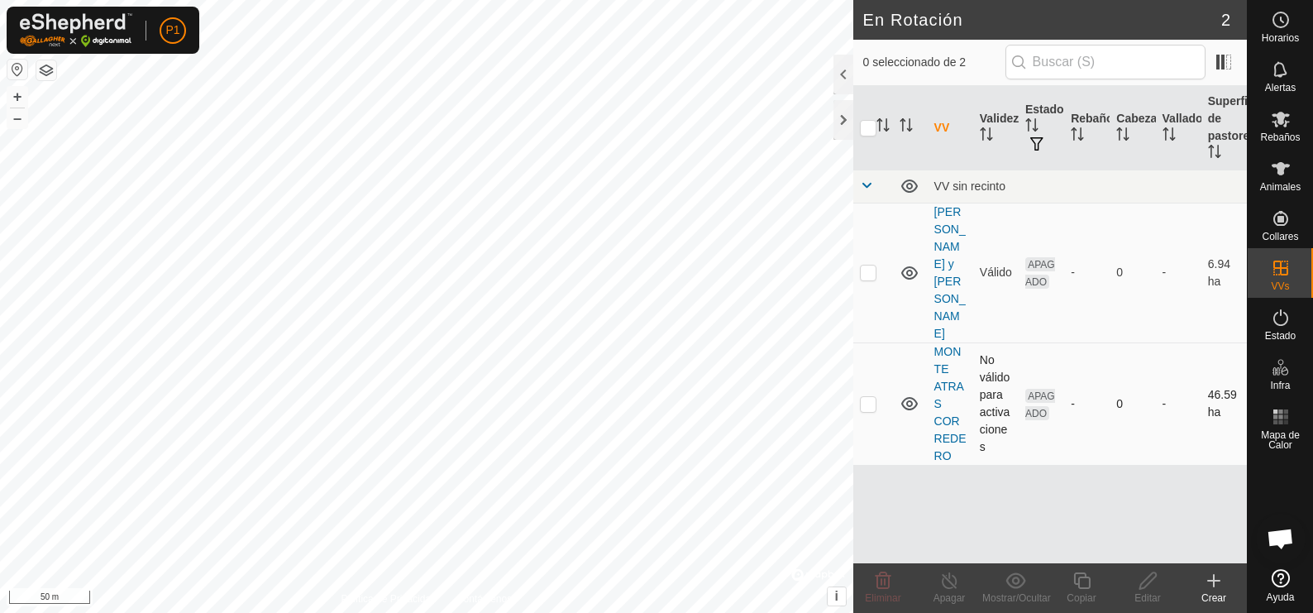
click at [952, 342] on td "MONTE ATRAS CORREDERO" at bounding box center [950, 403] width 45 height 122
click at [946, 345] on link "MONTE ATRAS CORREDERO" at bounding box center [950, 403] width 32 height 117
click at [853, 288] on div at bounding box center [426, 306] width 853 height 613
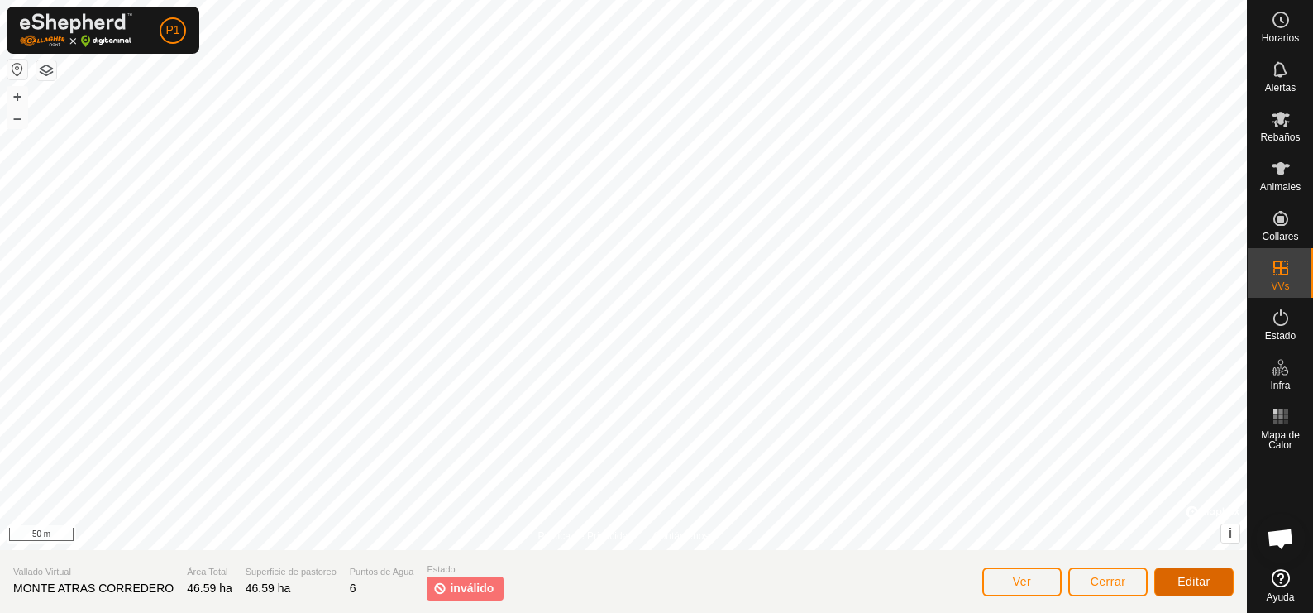
click at [1192, 581] on span "Editar" at bounding box center [1194, 581] width 33 height 13
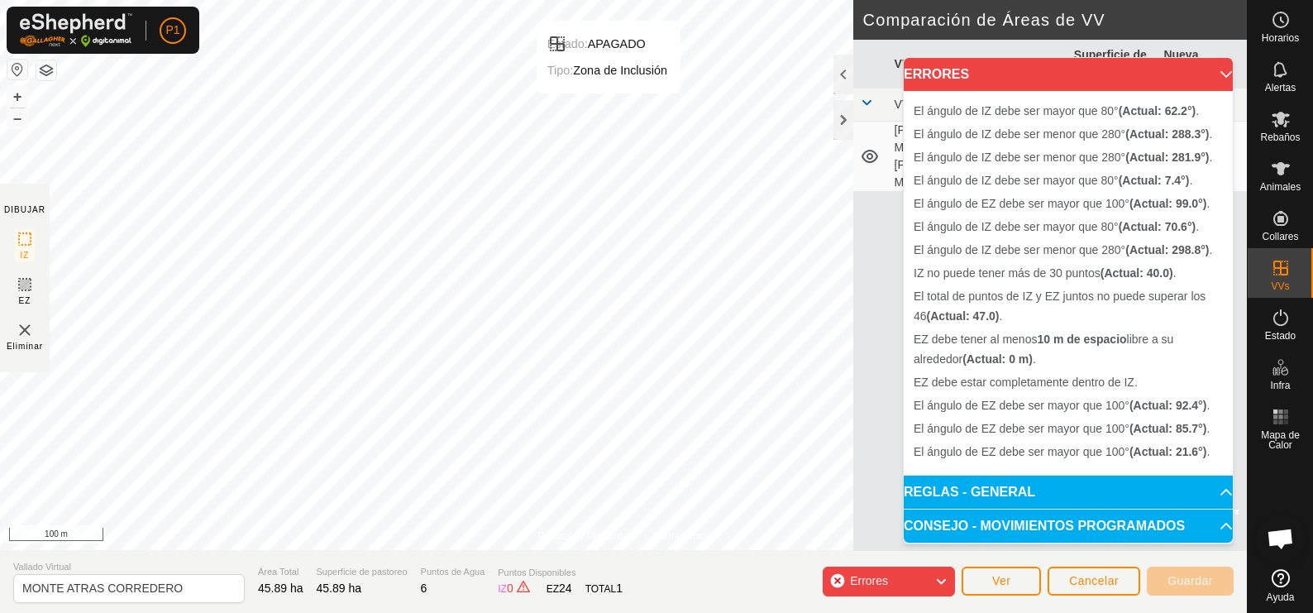
click at [554, 0] on html "P1 Horarios Alertas Rebaños Animales Collares VVs Estado Infra Mapa de Calor Ay…" at bounding box center [656, 306] width 1313 height 613
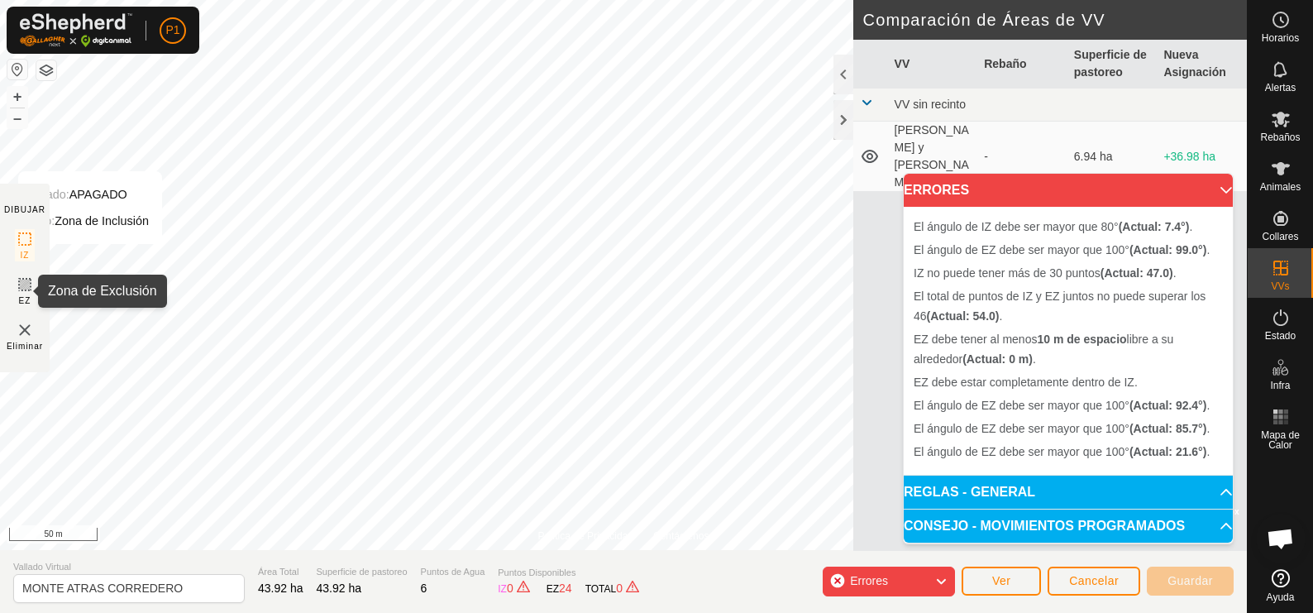
click at [28, 276] on icon at bounding box center [25, 285] width 20 height 20
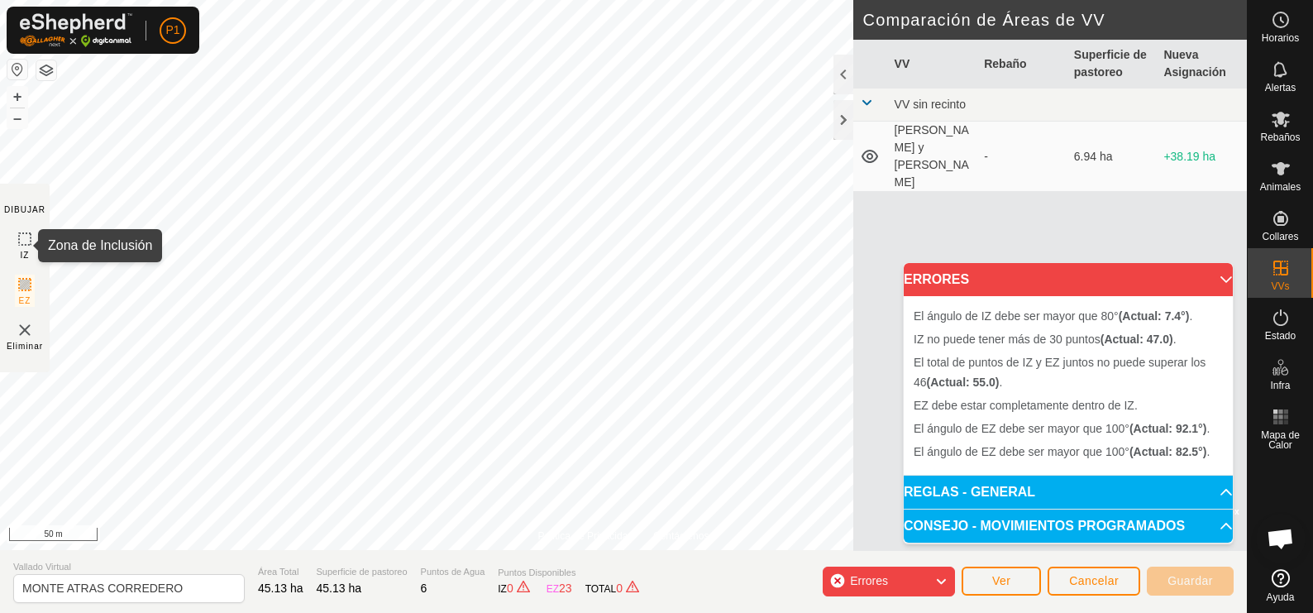
click at [26, 235] on icon at bounding box center [25, 239] width 20 height 20
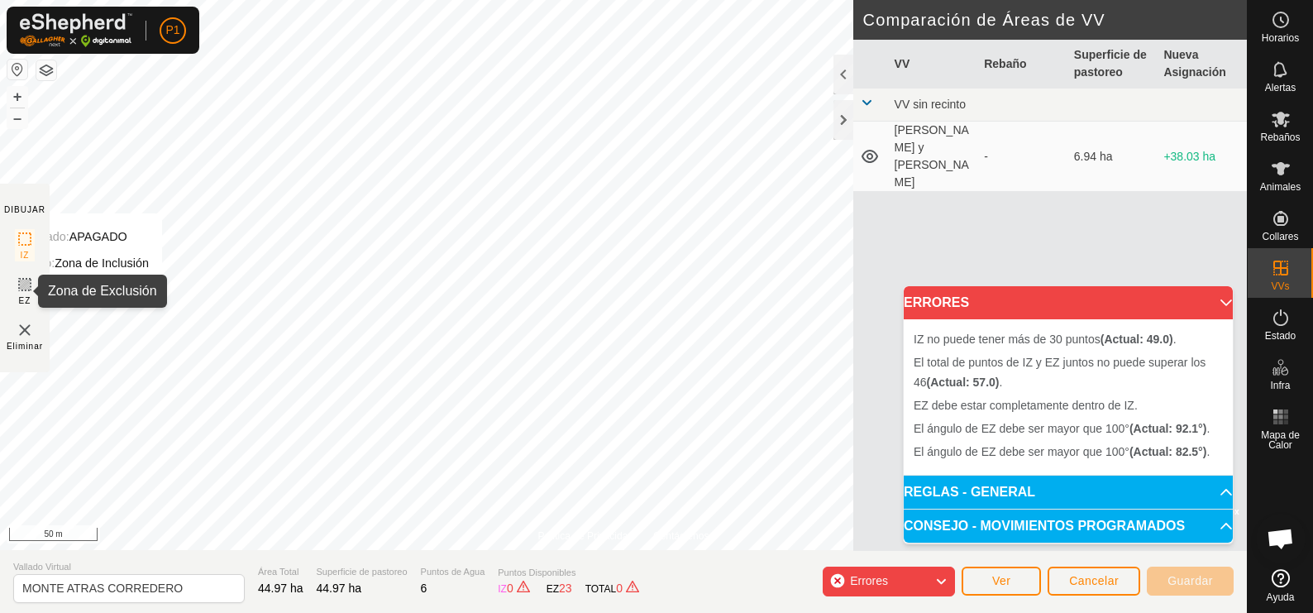
click at [29, 281] on icon at bounding box center [25, 285] width 20 height 20
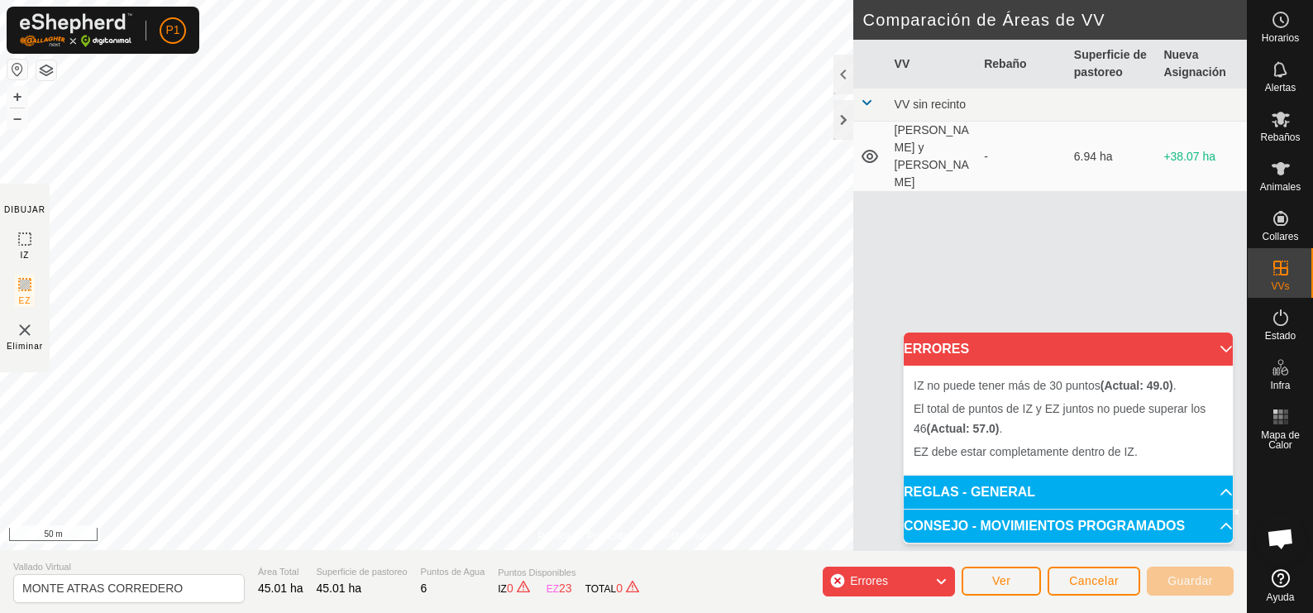
click at [24, 327] on img at bounding box center [25, 330] width 20 height 20
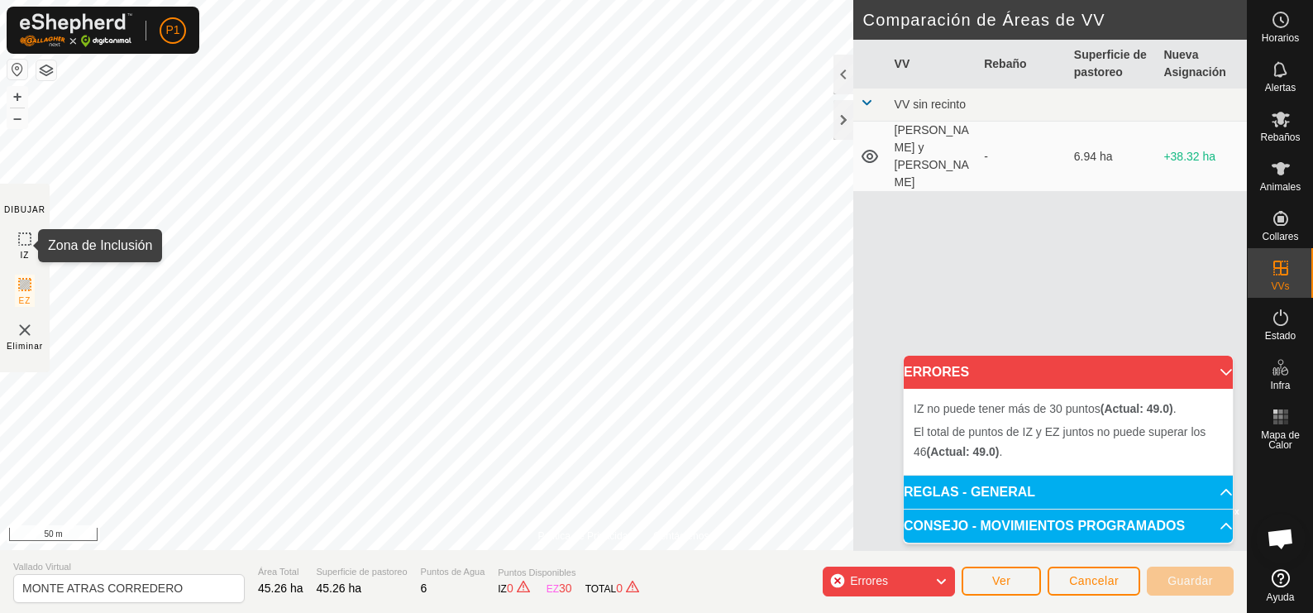
click at [23, 236] on icon at bounding box center [25, 239] width 20 height 20
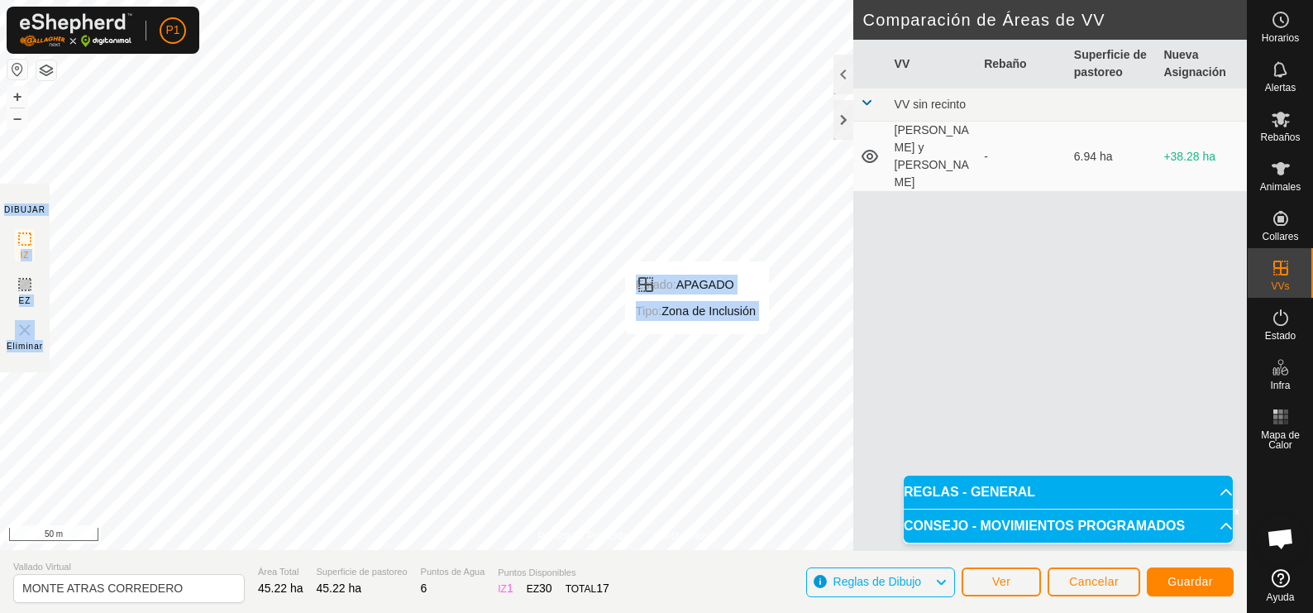
click at [693, 351] on div "Política de Privacidad Contáctenos Estado: APAGADO Tipo: Zona de Inclusión + – …" at bounding box center [623, 306] width 1247 height 613
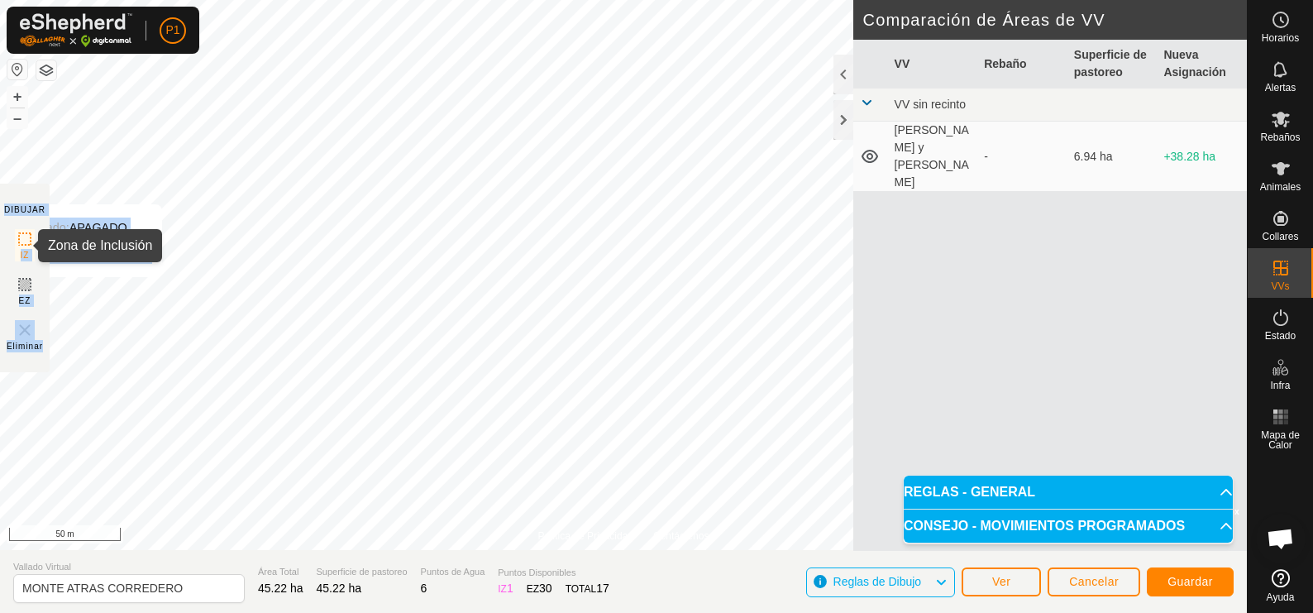
click at [29, 238] on icon at bounding box center [25, 239] width 20 height 20
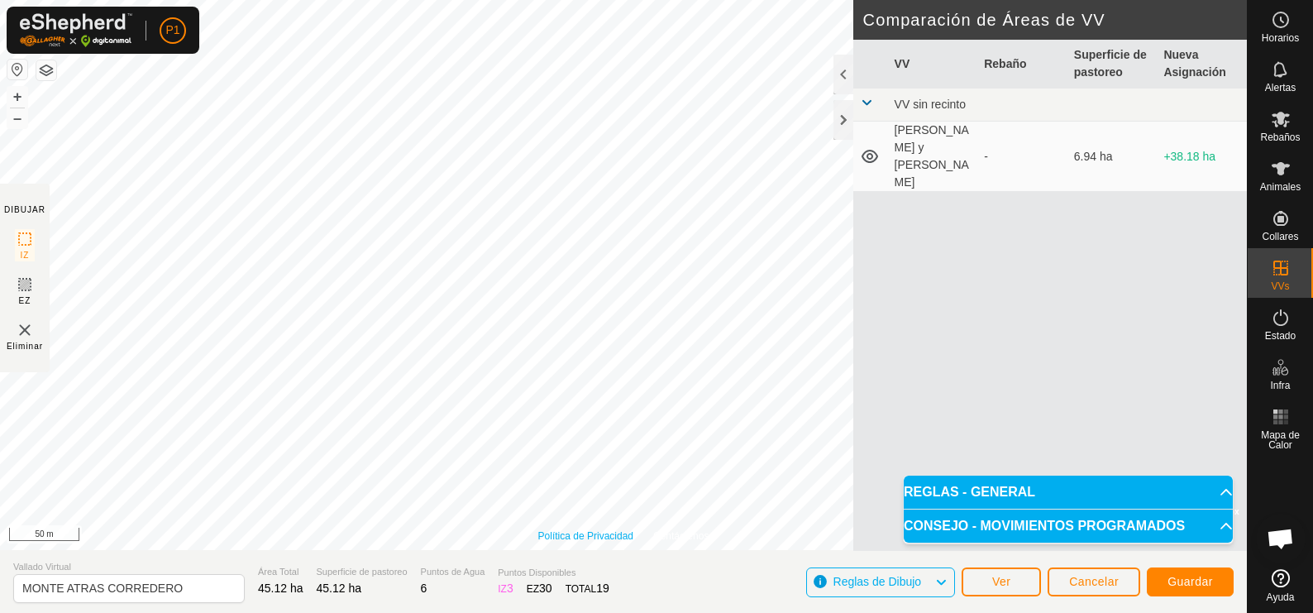
click at [568, 542] on div "Política de Privacidad Contáctenos Estado: APAGADO Tipo: Zona de Inclusión + – …" at bounding box center [623, 275] width 1247 height 550
click at [542, 612] on html "P1 Horarios Alertas Rebaños Animales Collares VVs Estado Infra Mapa de Calor Ay…" at bounding box center [656, 306] width 1313 height 613
click at [834, 142] on div "Política de Privacidad Contáctenos Estado: APAGADO Tipo: Zona de Inclusión + – …" at bounding box center [623, 306] width 1247 height 613
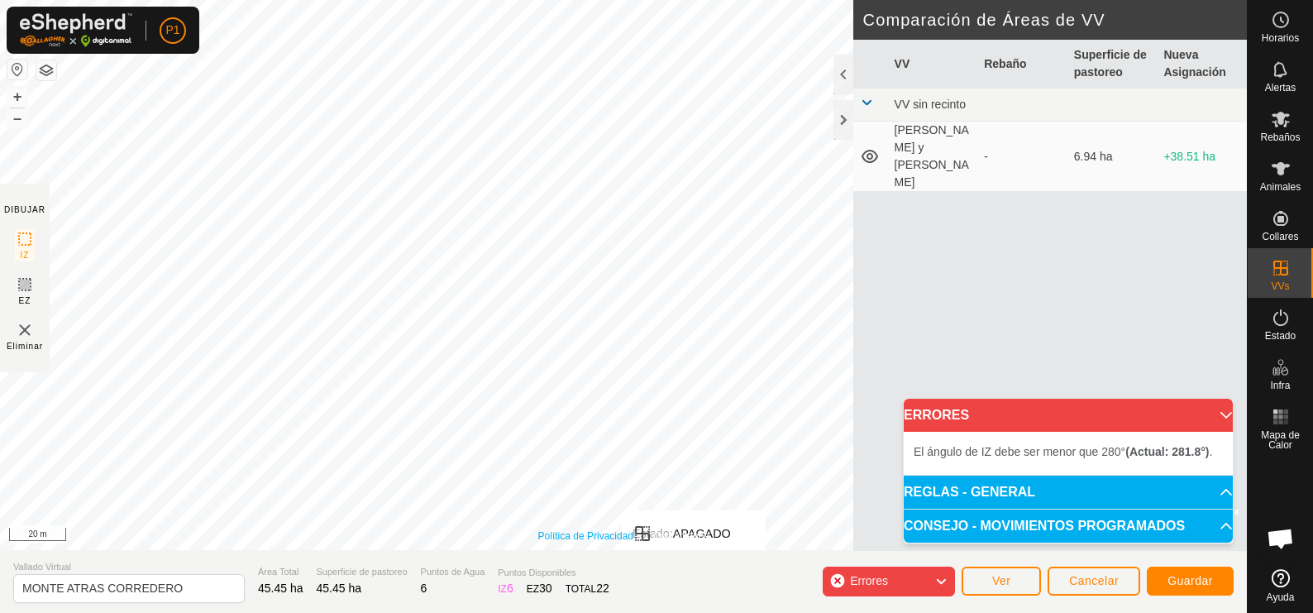
click at [639, 558] on div "Política de Privacidad Contáctenos Estado: APAGADO Tipo: Zona de Inclusión + – …" at bounding box center [623, 306] width 1247 height 613
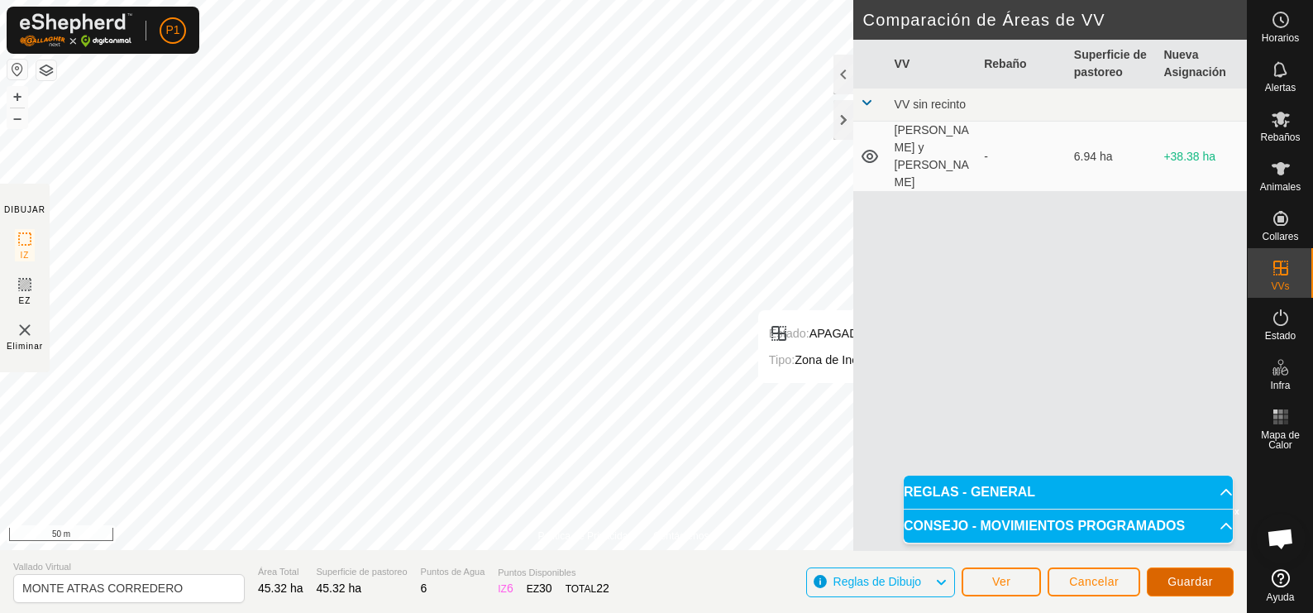
click at [1189, 575] on span "Guardar" at bounding box center [1190, 581] width 45 height 13
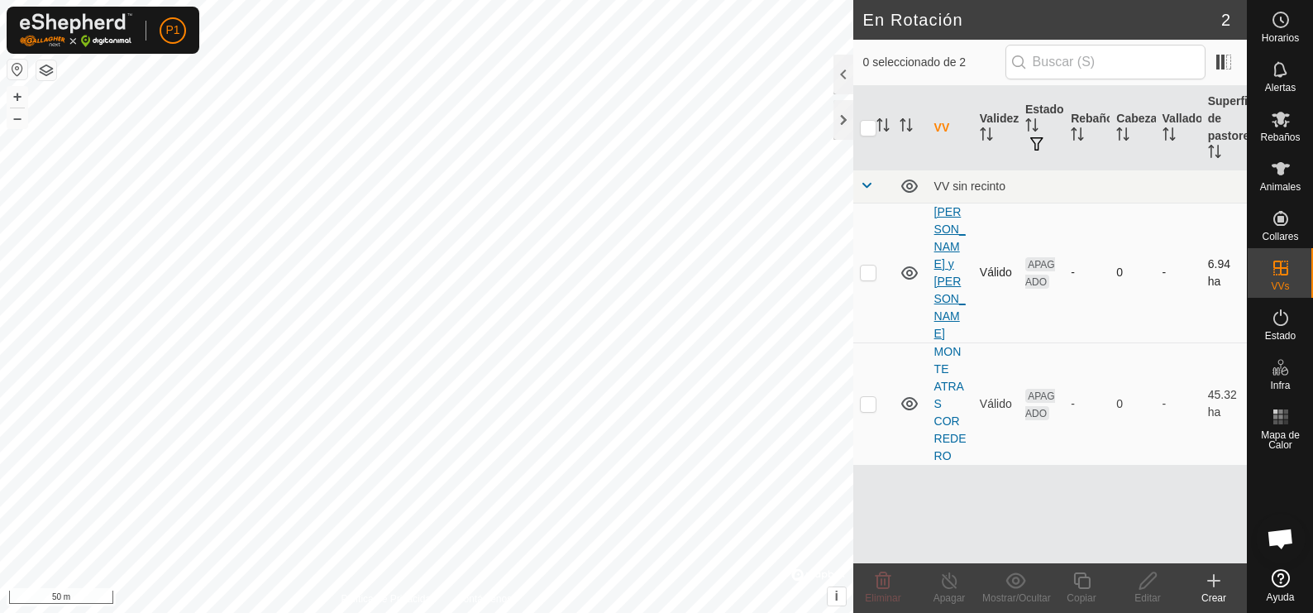
click at [948, 213] on link "[PERSON_NAME] y [PERSON_NAME]" at bounding box center [949, 272] width 31 height 135
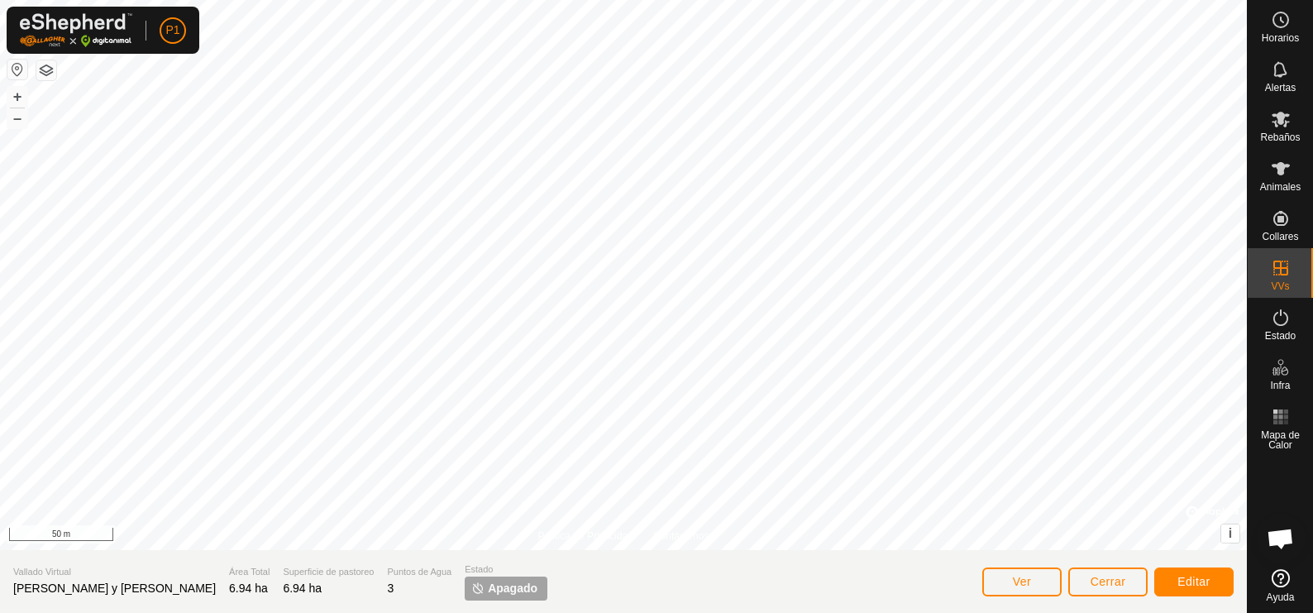
click at [57, 588] on span "[PERSON_NAME] y [PERSON_NAME]" at bounding box center [114, 587] width 203 height 13
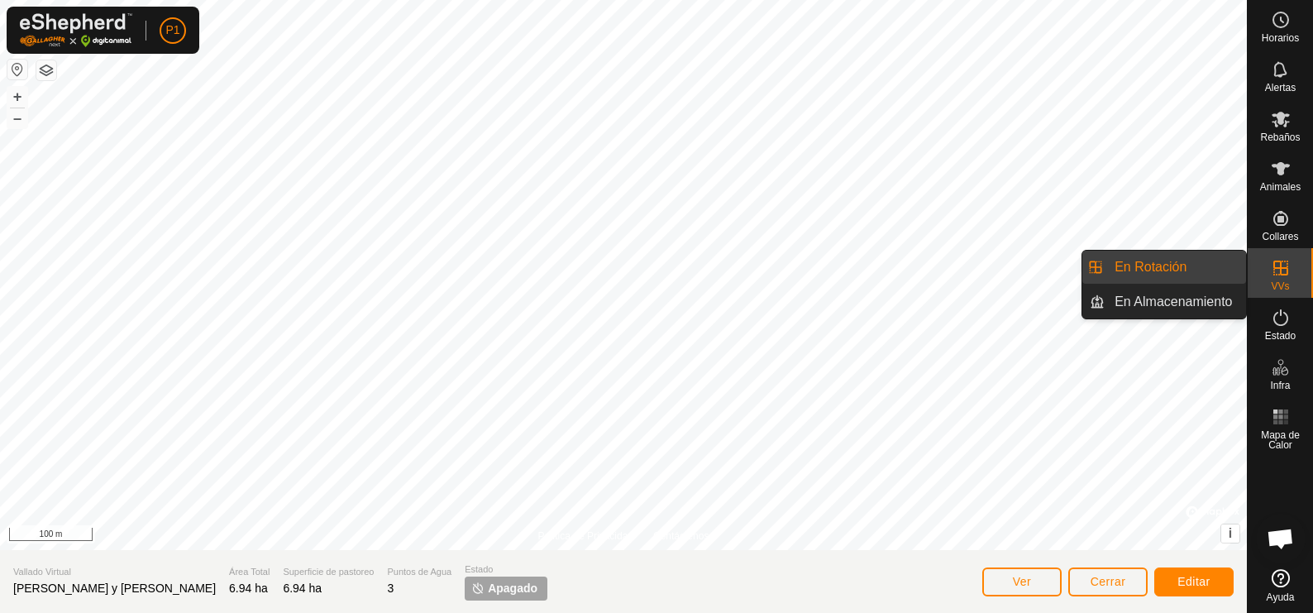
click at [1285, 270] on icon at bounding box center [1281, 268] width 20 height 20
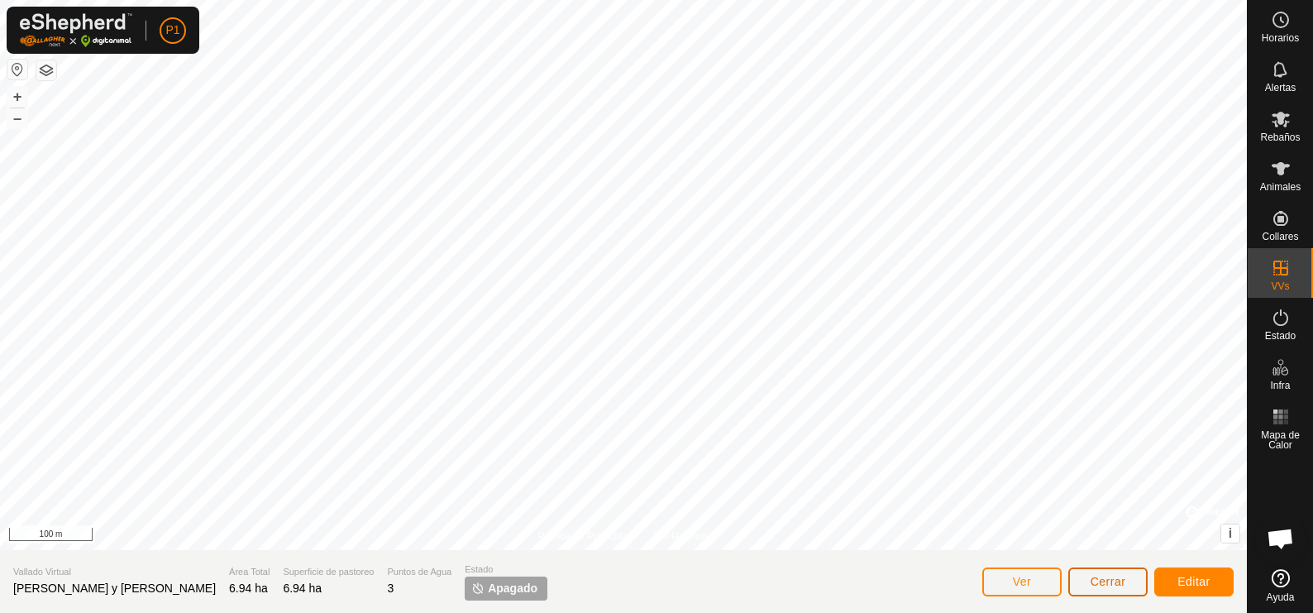
click at [1116, 585] on span "Cerrar" at bounding box center [1109, 581] width 36 height 13
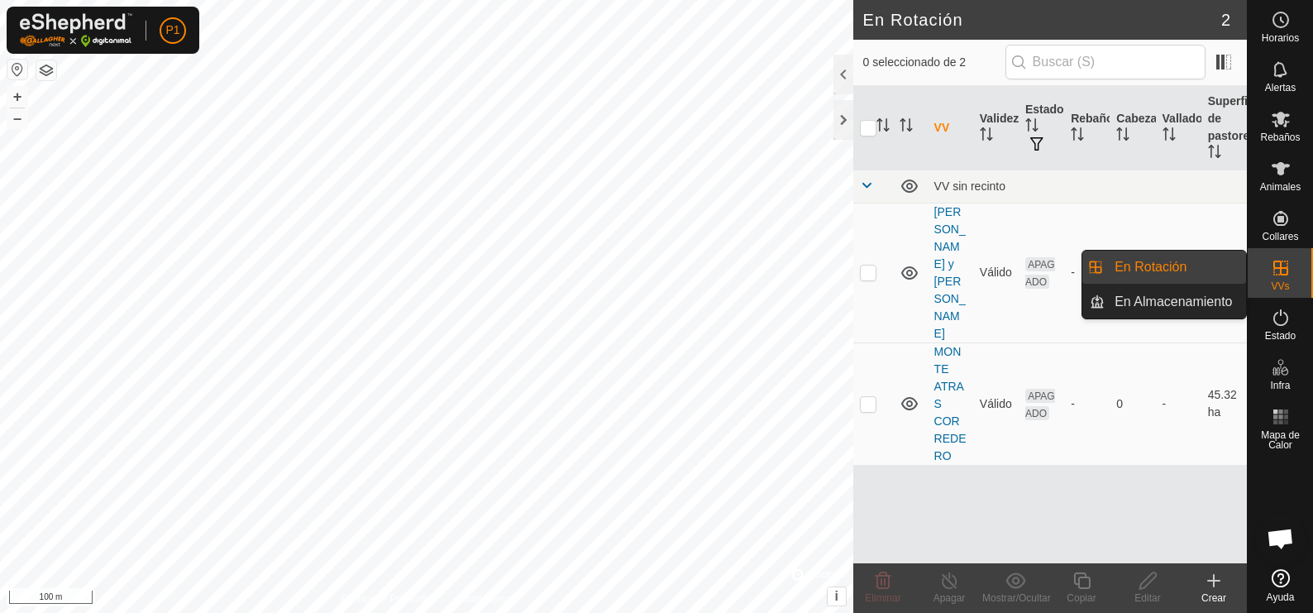
click at [1276, 269] on icon at bounding box center [1281, 267] width 15 height 15
click at [1269, 266] on es-virtualpaddocks-svg-icon at bounding box center [1281, 268] width 30 height 26
click at [1182, 266] on link "En Rotación" at bounding box center [1175, 267] width 141 height 33
click at [1140, 294] on link "En Almacenamiento" at bounding box center [1175, 301] width 141 height 33
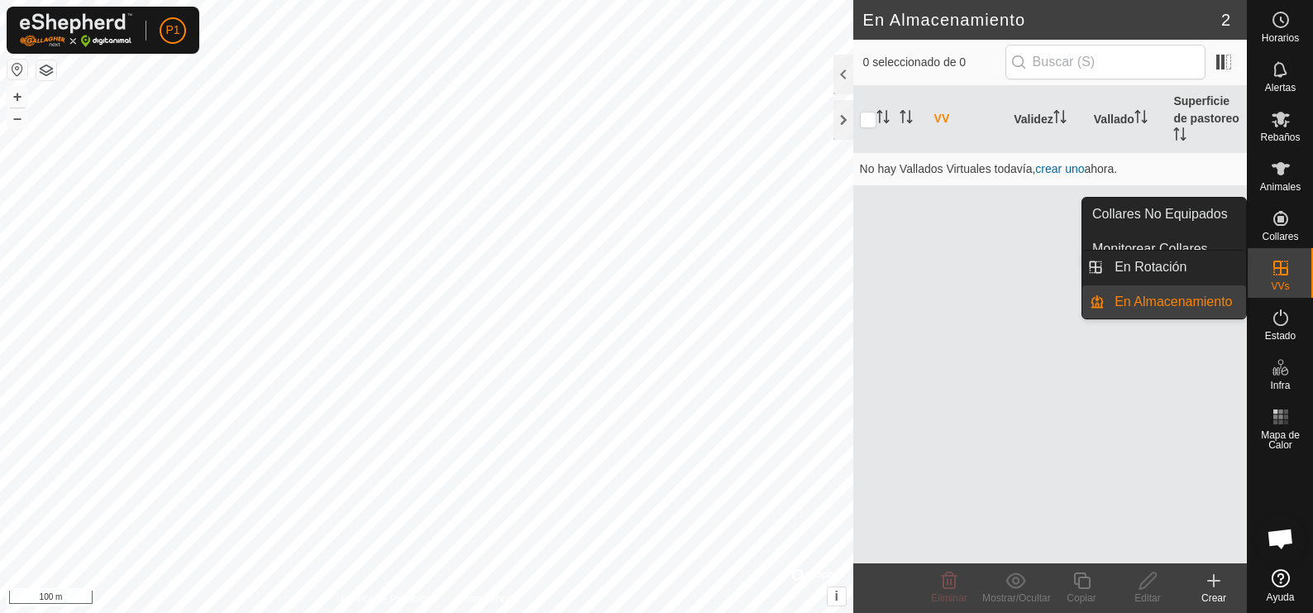
click at [1201, 295] on link "En Almacenamiento" at bounding box center [1175, 301] width 141 height 33
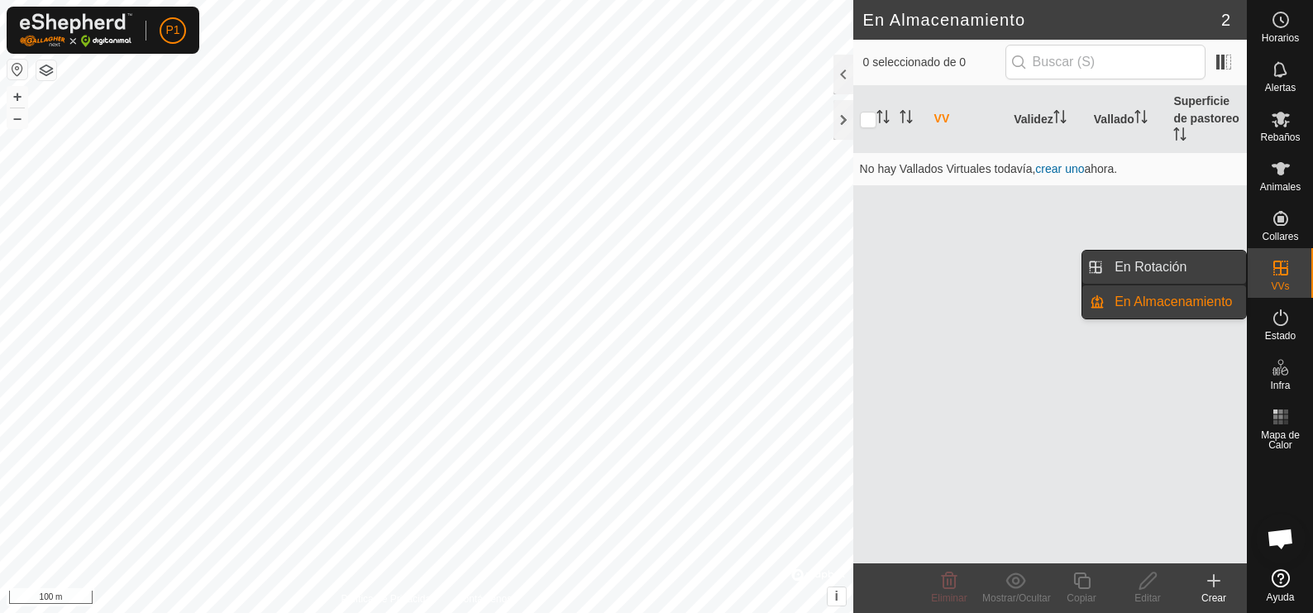
click at [1221, 266] on link "En Rotación" at bounding box center [1175, 267] width 141 height 33
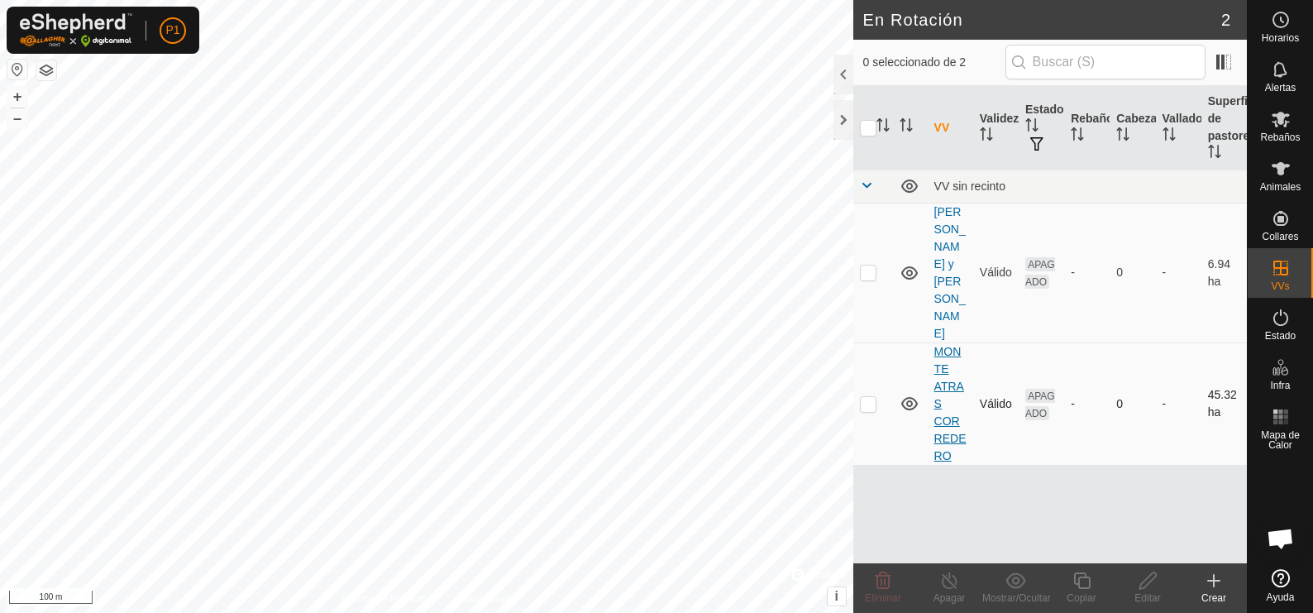
click at [945, 345] on link "MONTE ATRAS CORREDERO" at bounding box center [950, 403] width 32 height 117
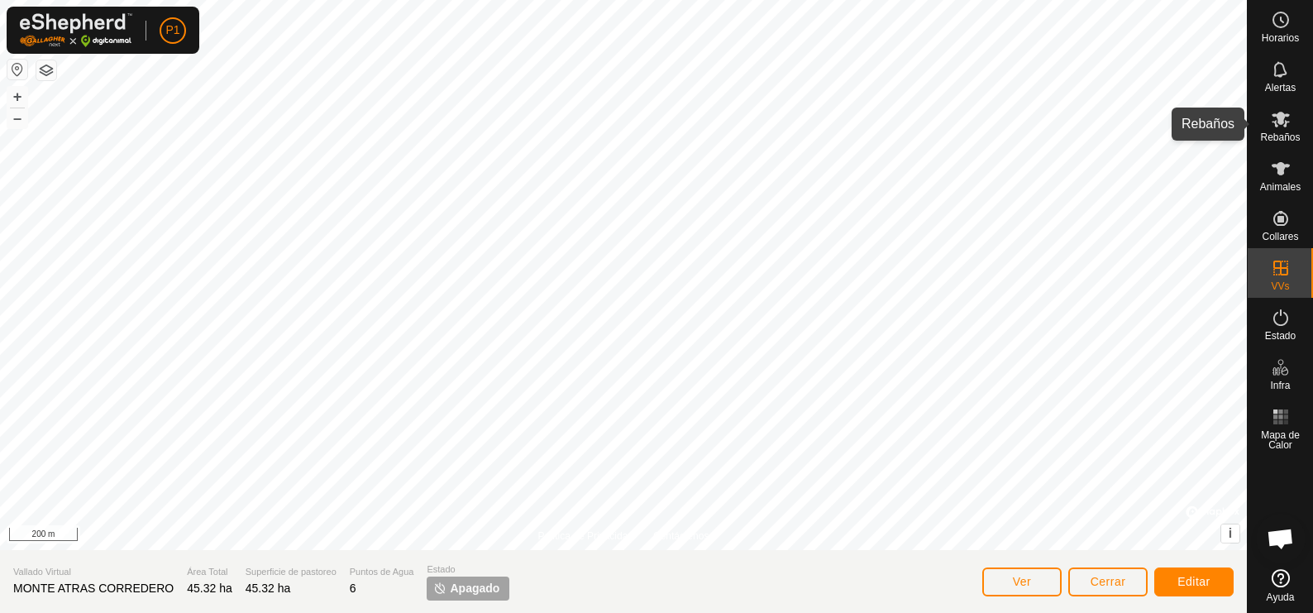
click at [1283, 129] on es-mob-svg-icon at bounding box center [1281, 119] width 30 height 26
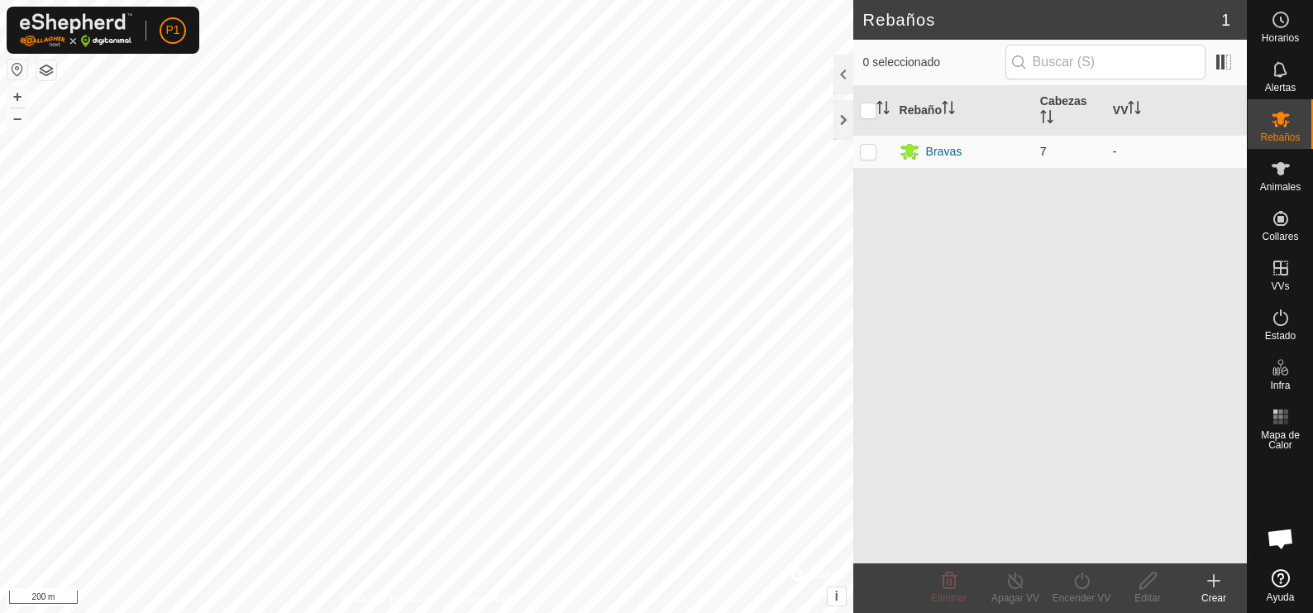
click at [866, 158] on td at bounding box center [873, 151] width 40 height 33
checkbox input "true"
click at [1083, 585] on icon at bounding box center [1082, 581] width 21 height 20
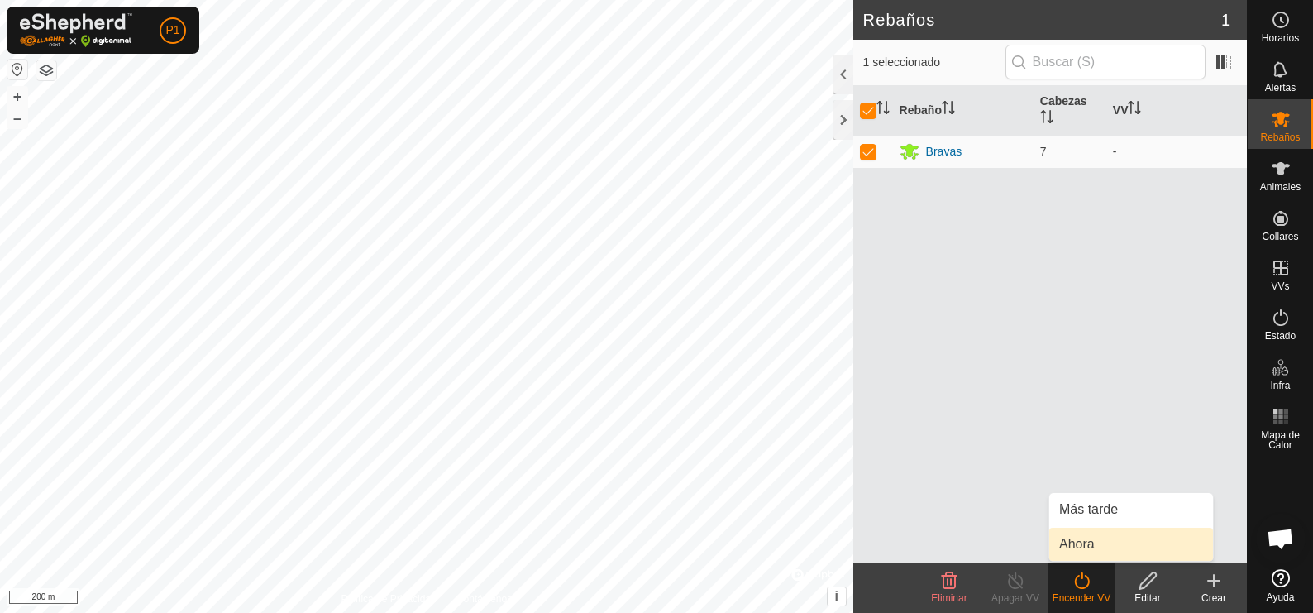
click at [1069, 544] on link "Ahora" at bounding box center [1131, 544] width 164 height 33
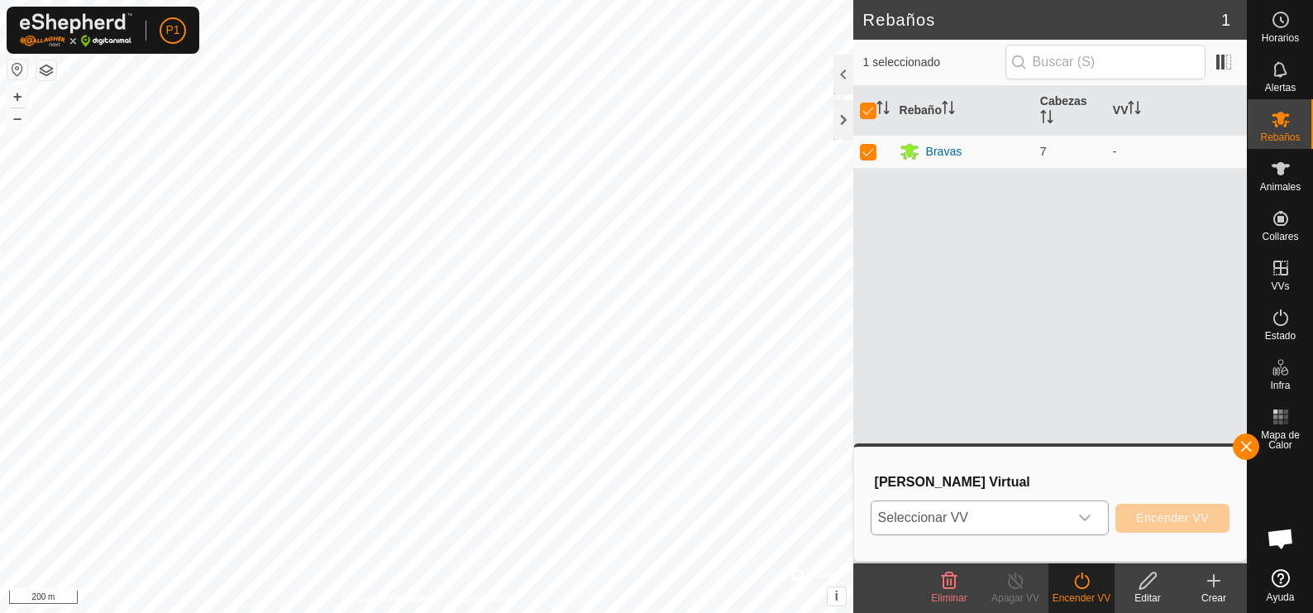
click at [1080, 519] on icon "dropdown trigger" at bounding box center [1084, 517] width 13 height 13
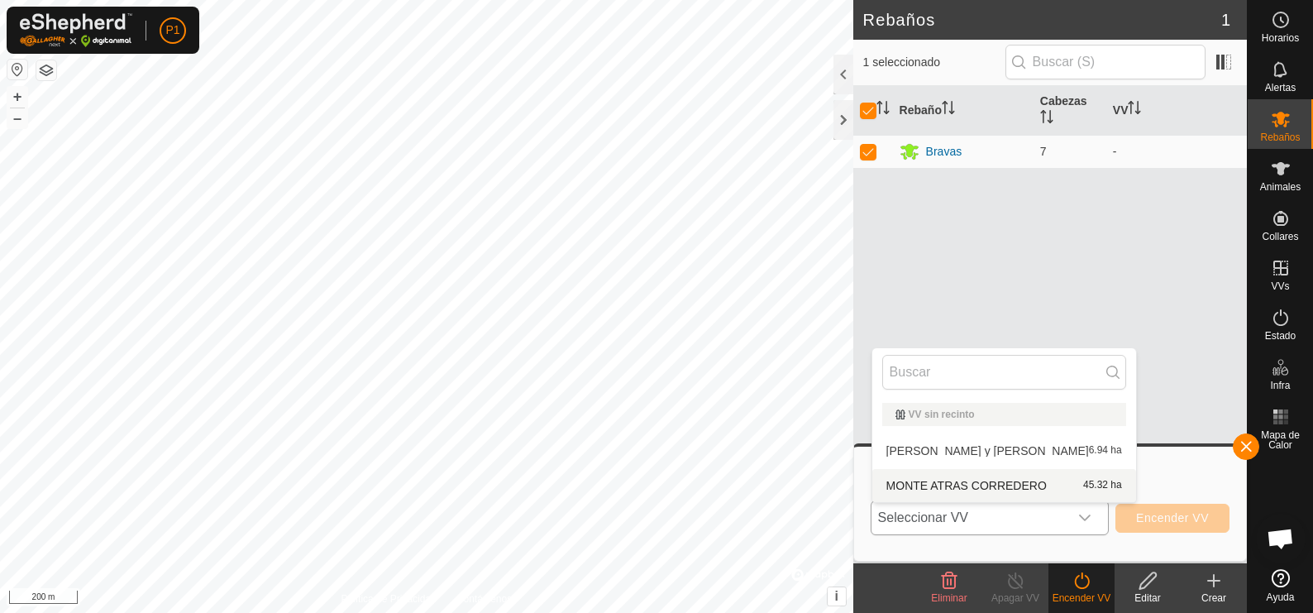
click at [1029, 491] on li "MONTE ATRAS CORREDERO 45.32 ha" at bounding box center [1004, 485] width 264 height 33
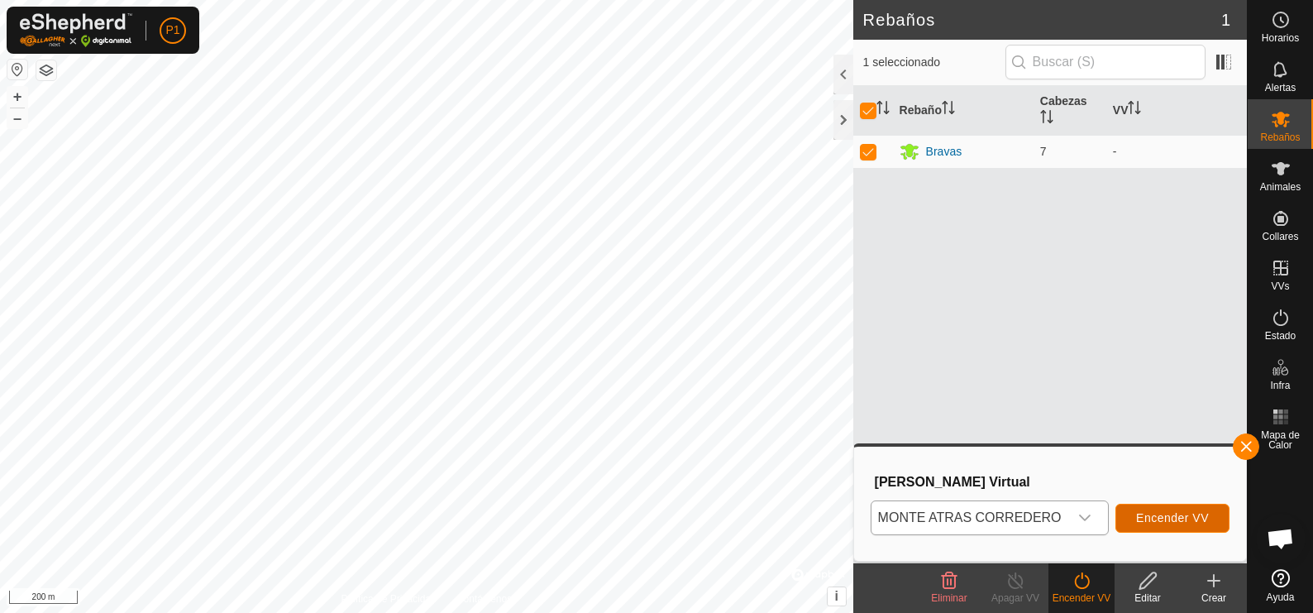
click at [1156, 520] on span "Encender VV" at bounding box center [1172, 517] width 73 height 13
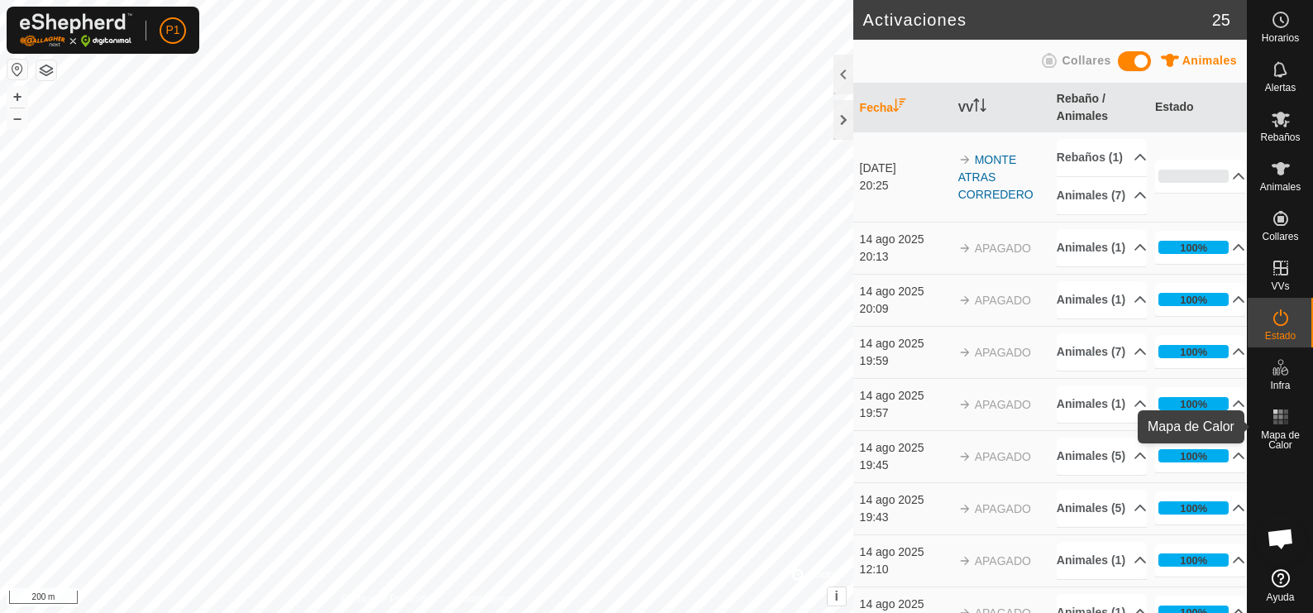
click at [1282, 420] on rect at bounding box center [1280, 422] width 4 height 4
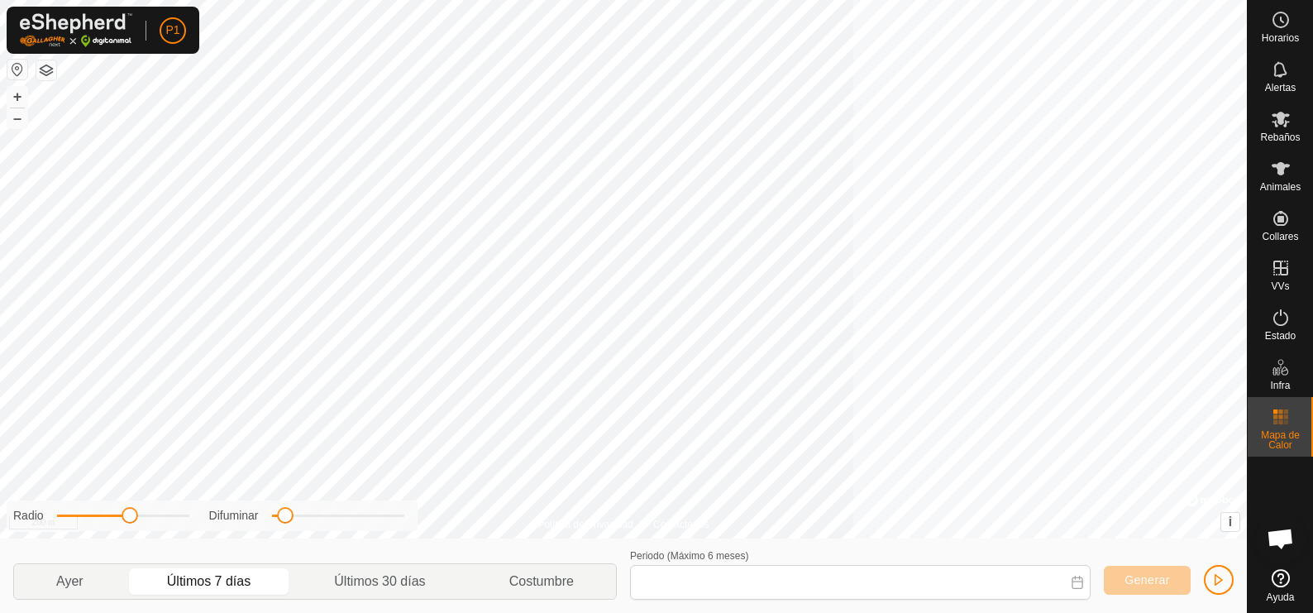
click at [1280, 419] on icon at bounding box center [1281, 417] width 20 height 20
type input "[DATE] - [DATE]"
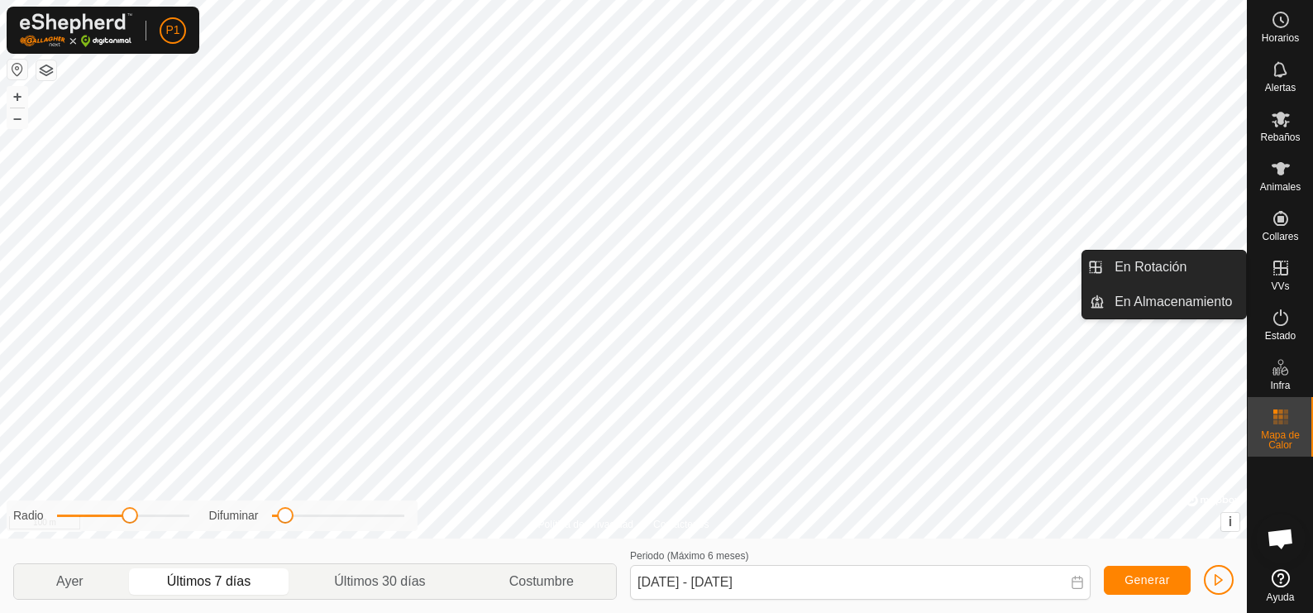
click at [1278, 272] on icon at bounding box center [1281, 268] width 20 height 20
click at [1182, 265] on link "En Rotación" at bounding box center [1175, 267] width 141 height 33
